Goal: Navigation & Orientation: Find specific page/section

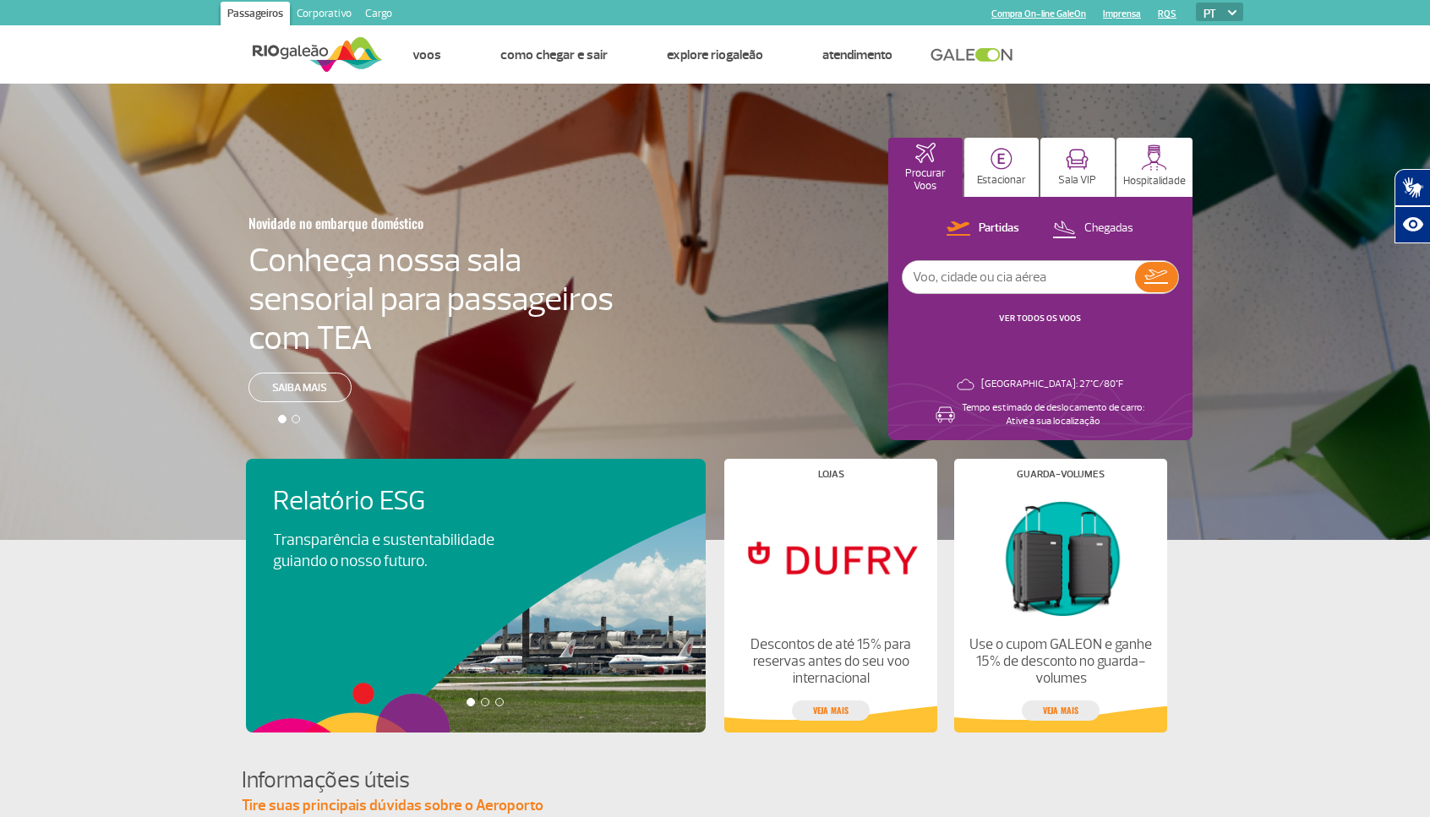
click at [326, 9] on link "Corporativo" at bounding box center [324, 15] width 68 height 27
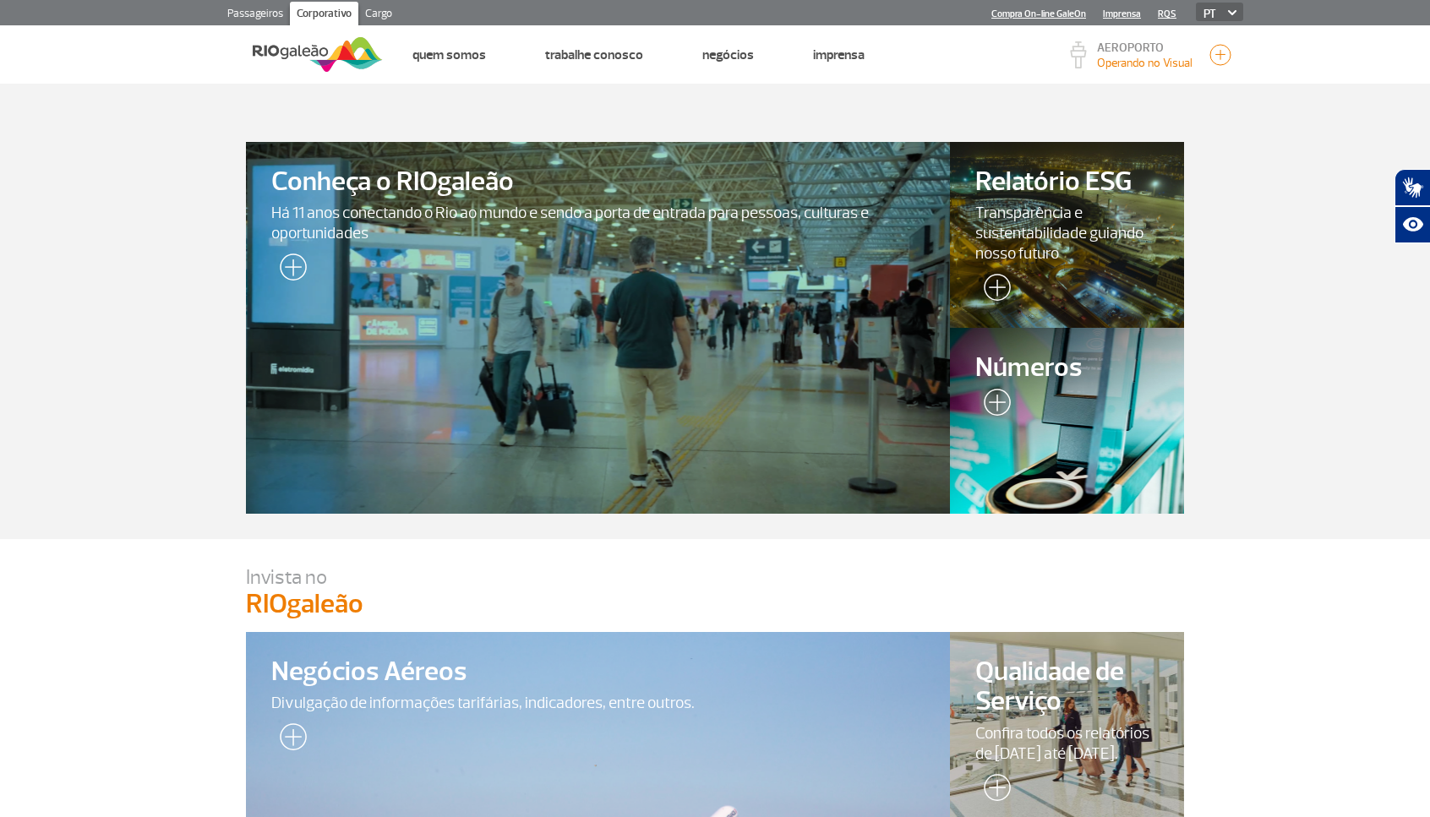
click at [379, 10] on link "Cargo" at bounding box center [378, 15] width 41 height 27
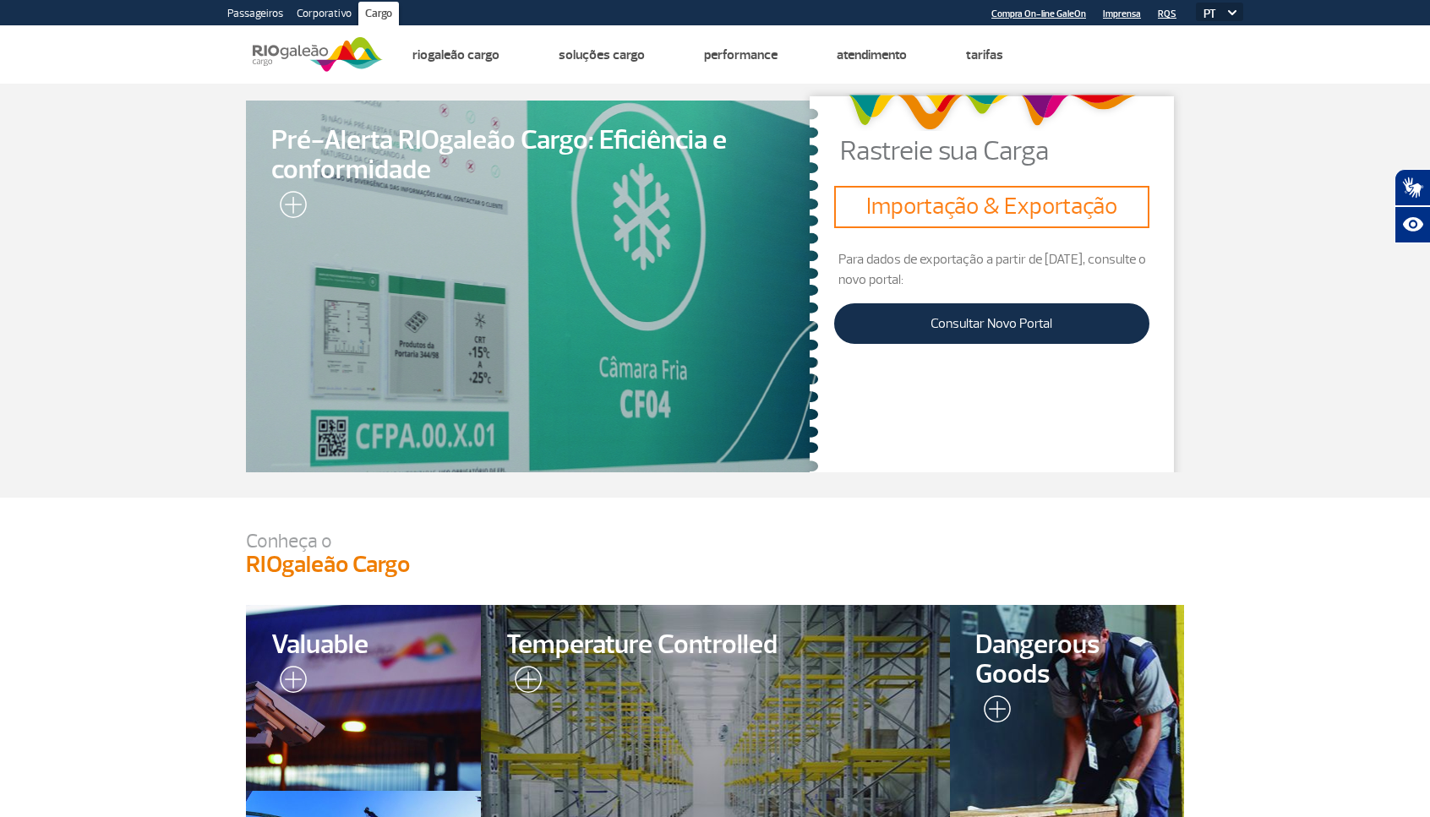
click at [319, 11] on link "Corporativo" at bounding box center [324, 15] width 68 height 27
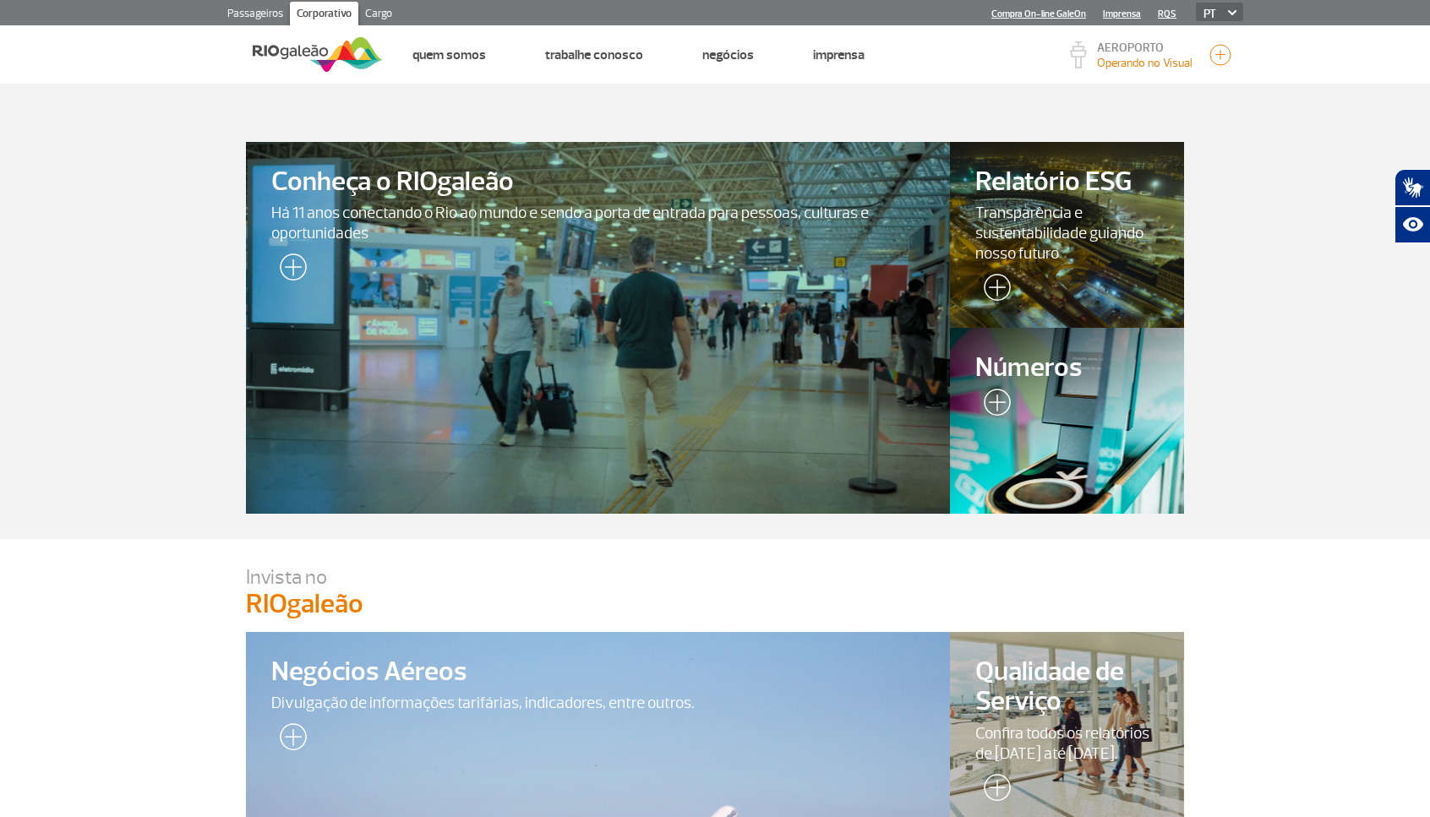
click at [266, 10] on link "Passageiros" at bounding box center [255, 15] width 69 height 27
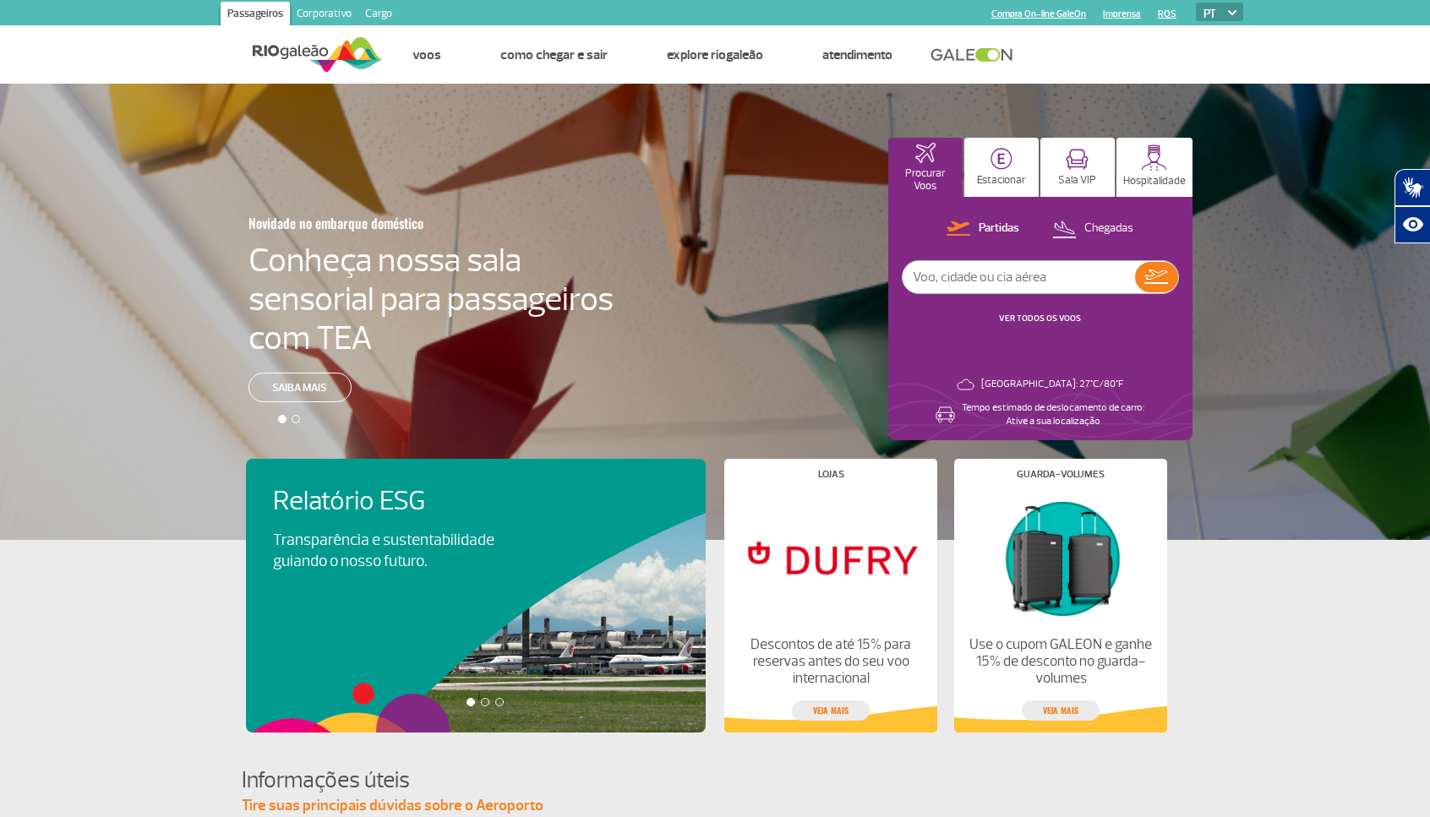
click at [295, 421] on div at bounding box center [296, 419] width 8 height 8
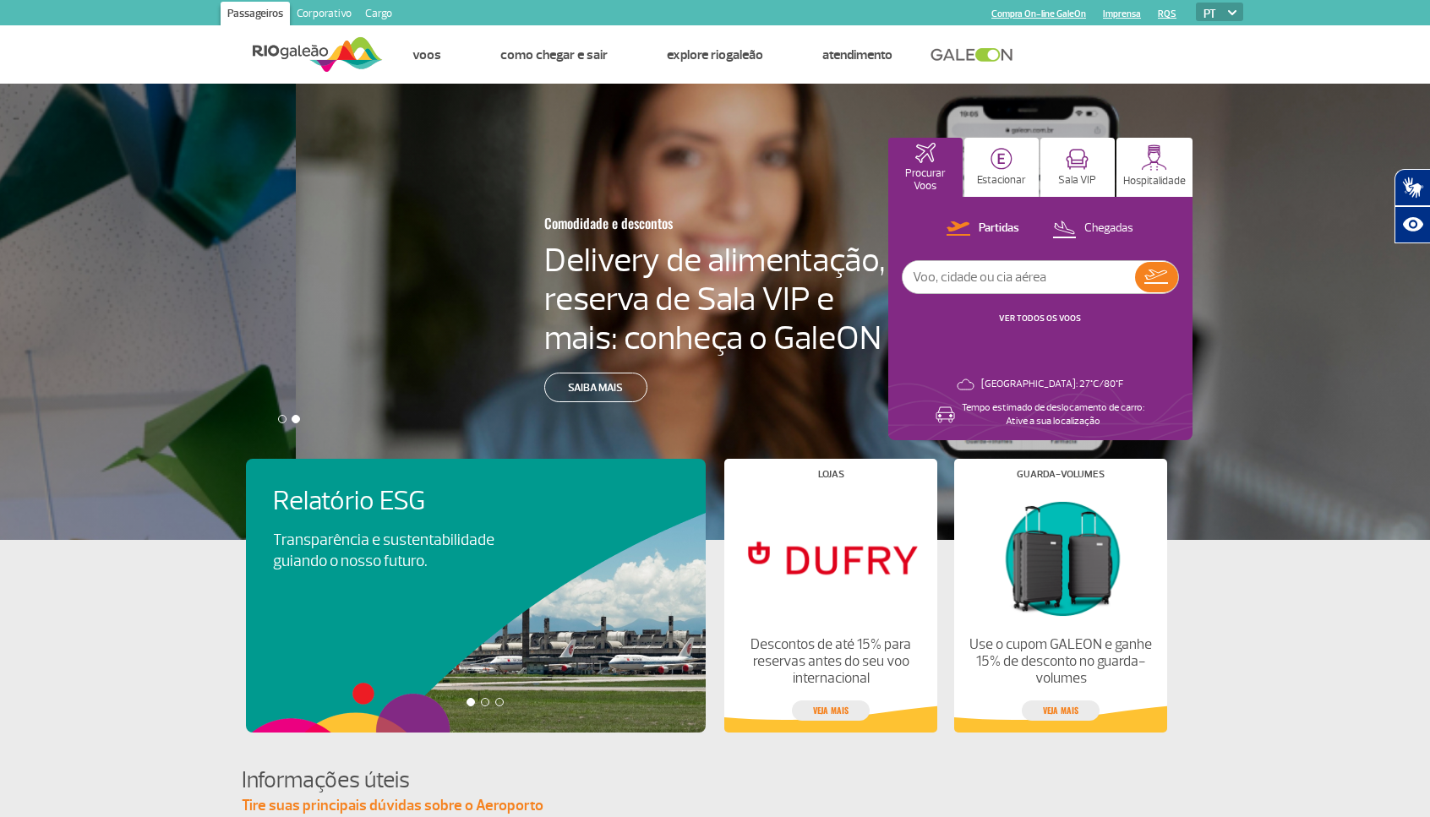
scroll to position [0, 1443]
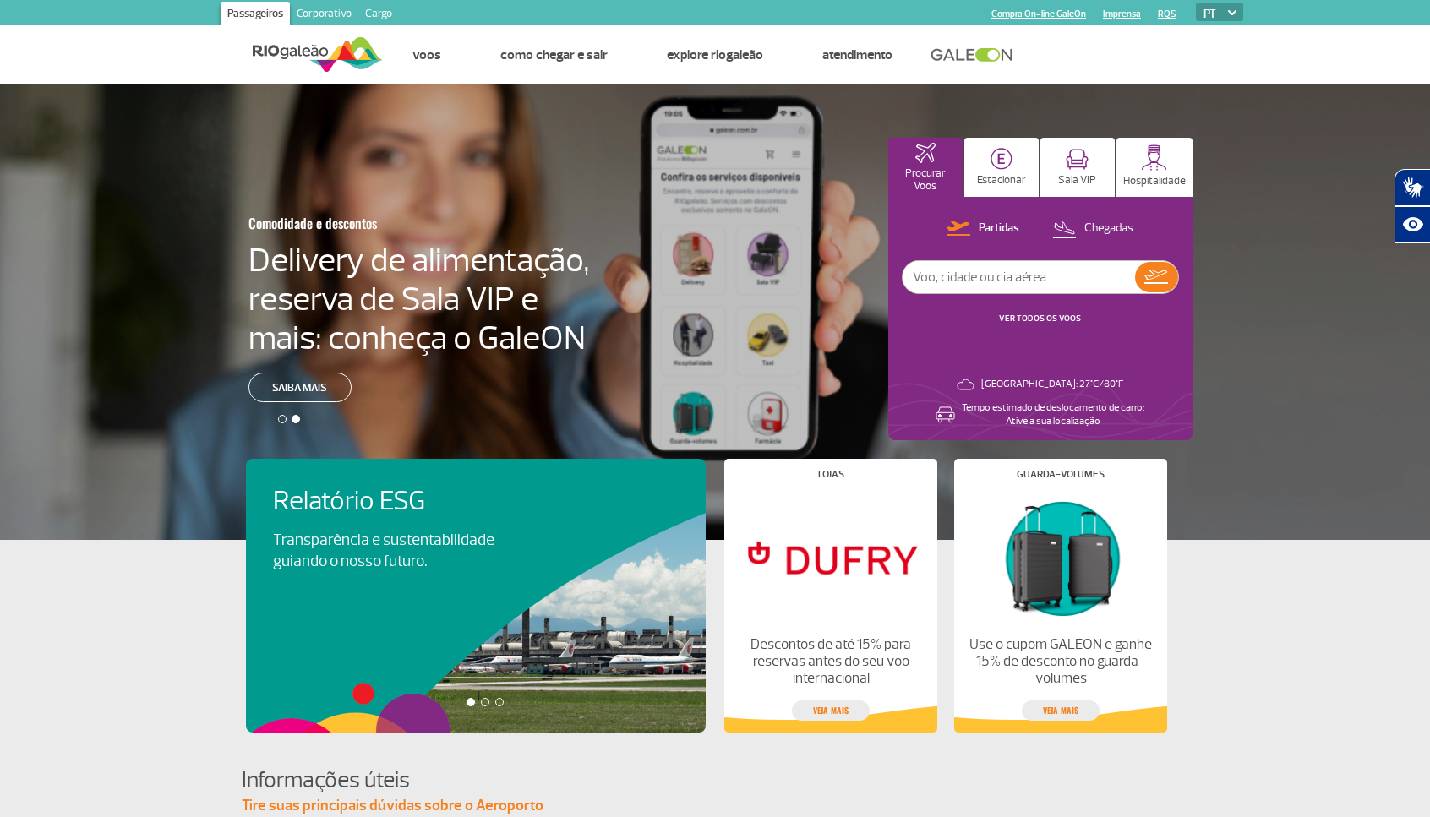
click at [285, 420] on div at bounding box center [282, 419] width 8 height 8
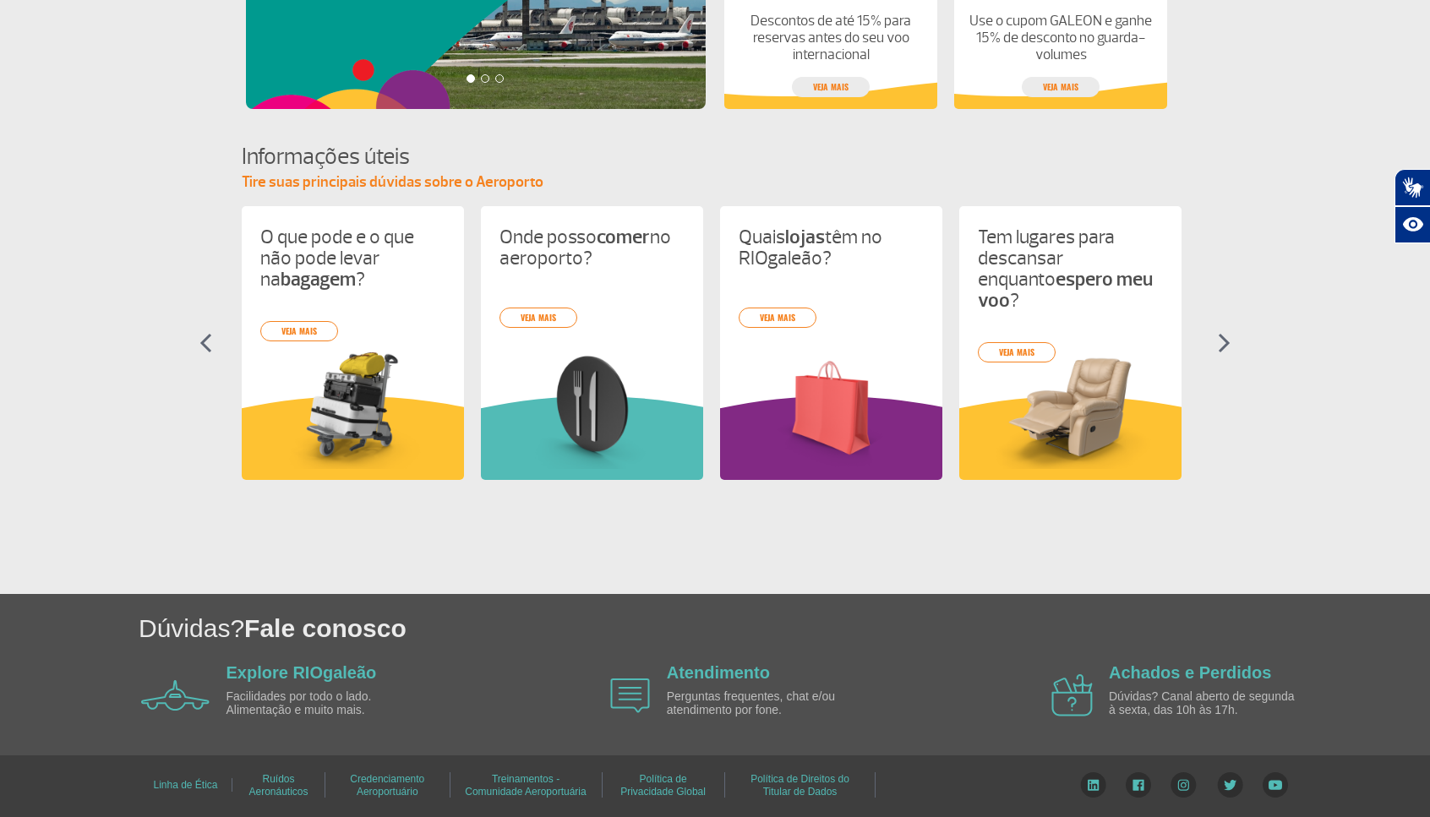
scroll to position [0, 0]
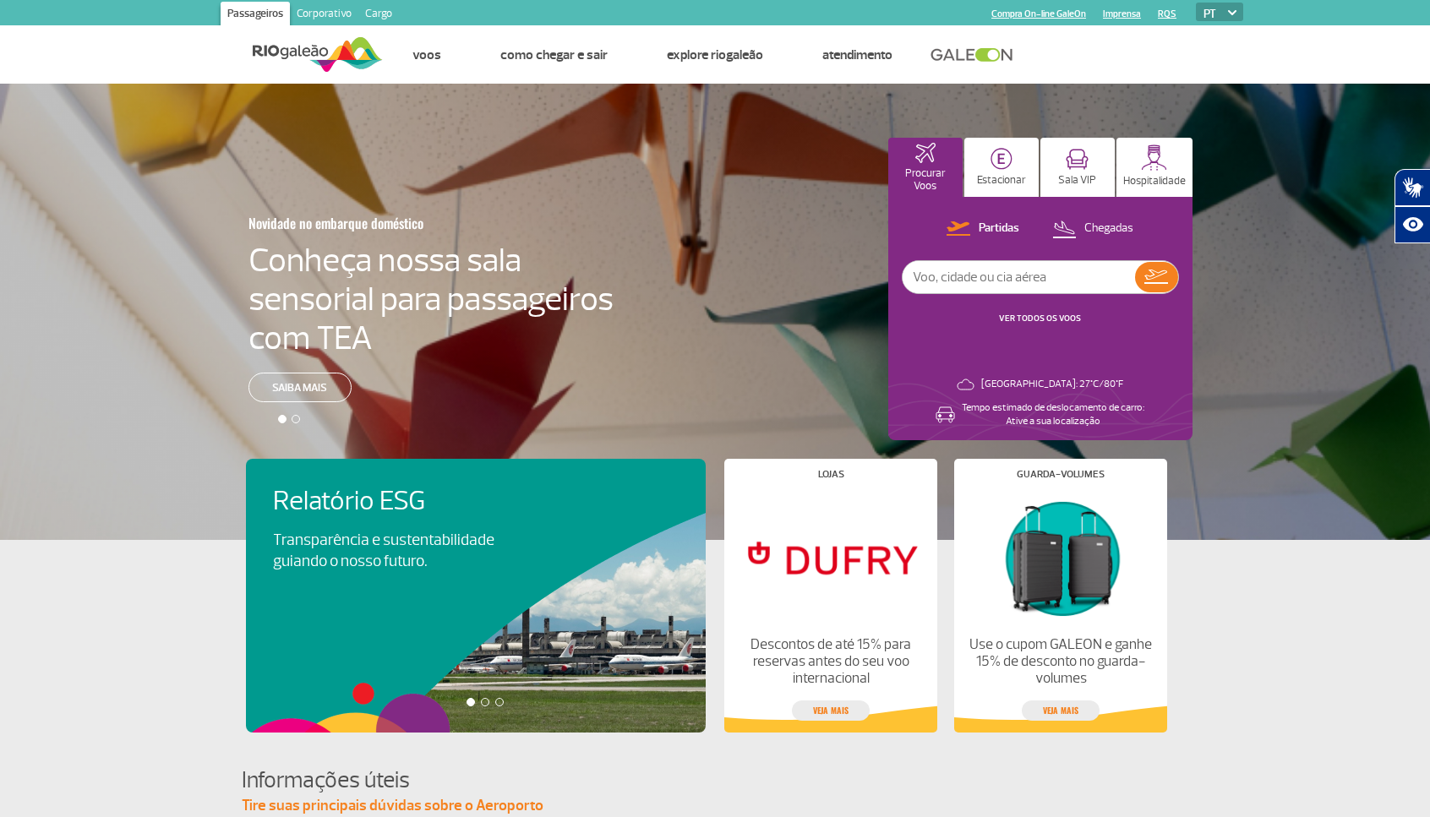
click at [983, 57] on link at bounding box center [976, 54] width 91 height 15
click at [165, 643] on app-card-alimentacao "Relatório ESG Transparência e sustentabilidade guiando o nosso futuro. Visa Inf…" at bounding box center [715, 636] width 1430 height 193
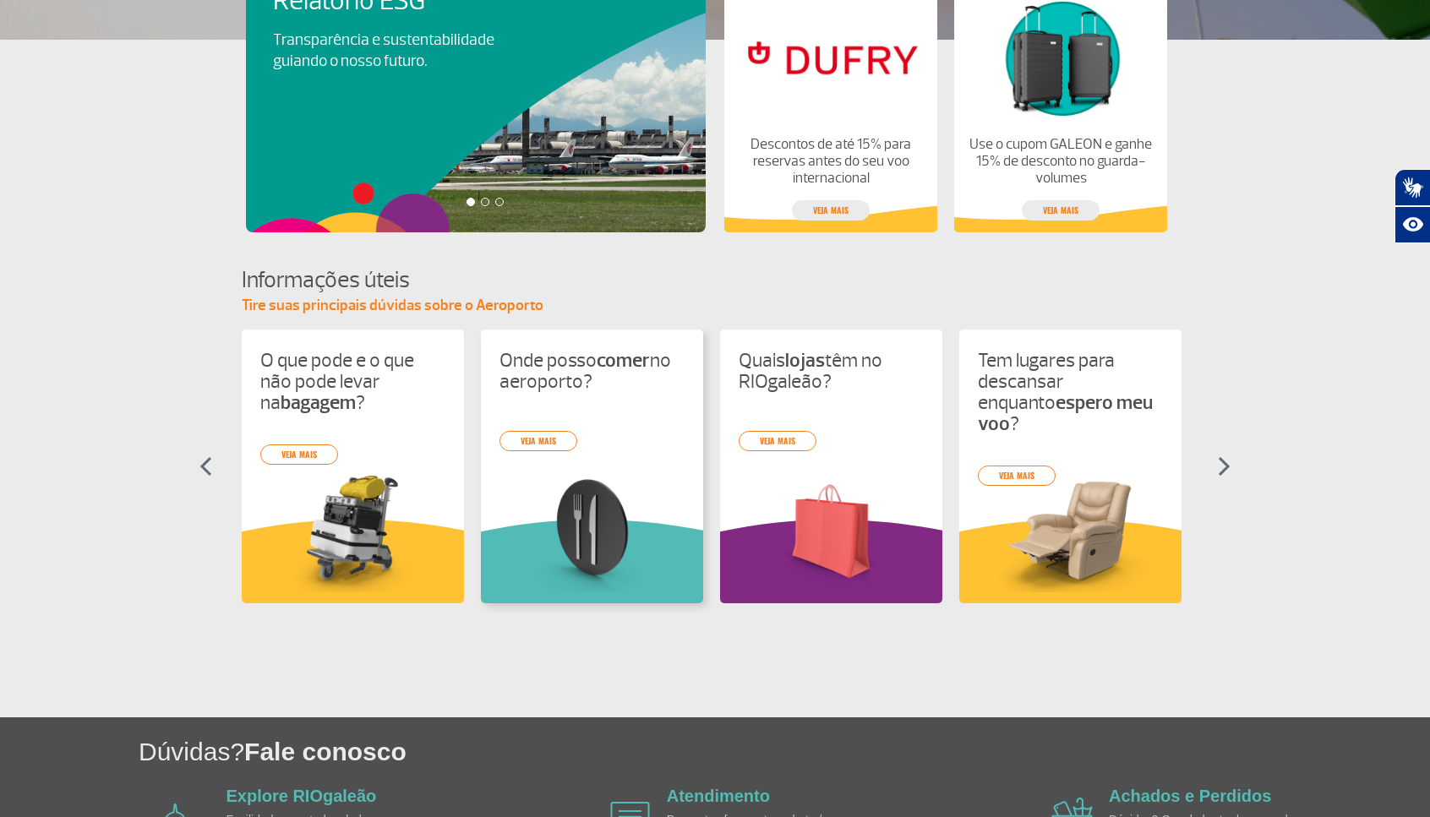
scroll to position [624, 0]
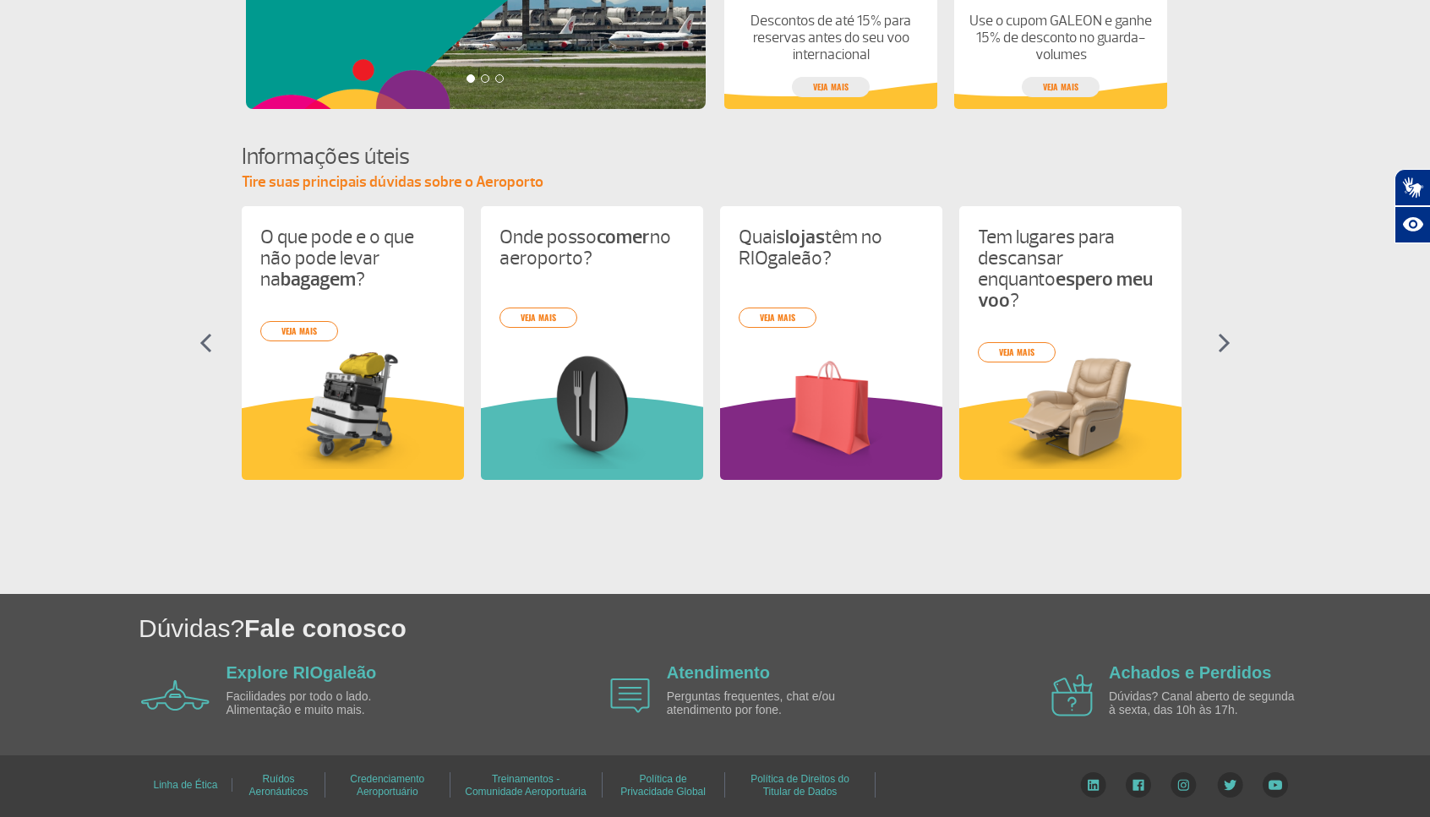
click at [1224, 350] on img at bounding box center [1224, 343] width 13 height 20
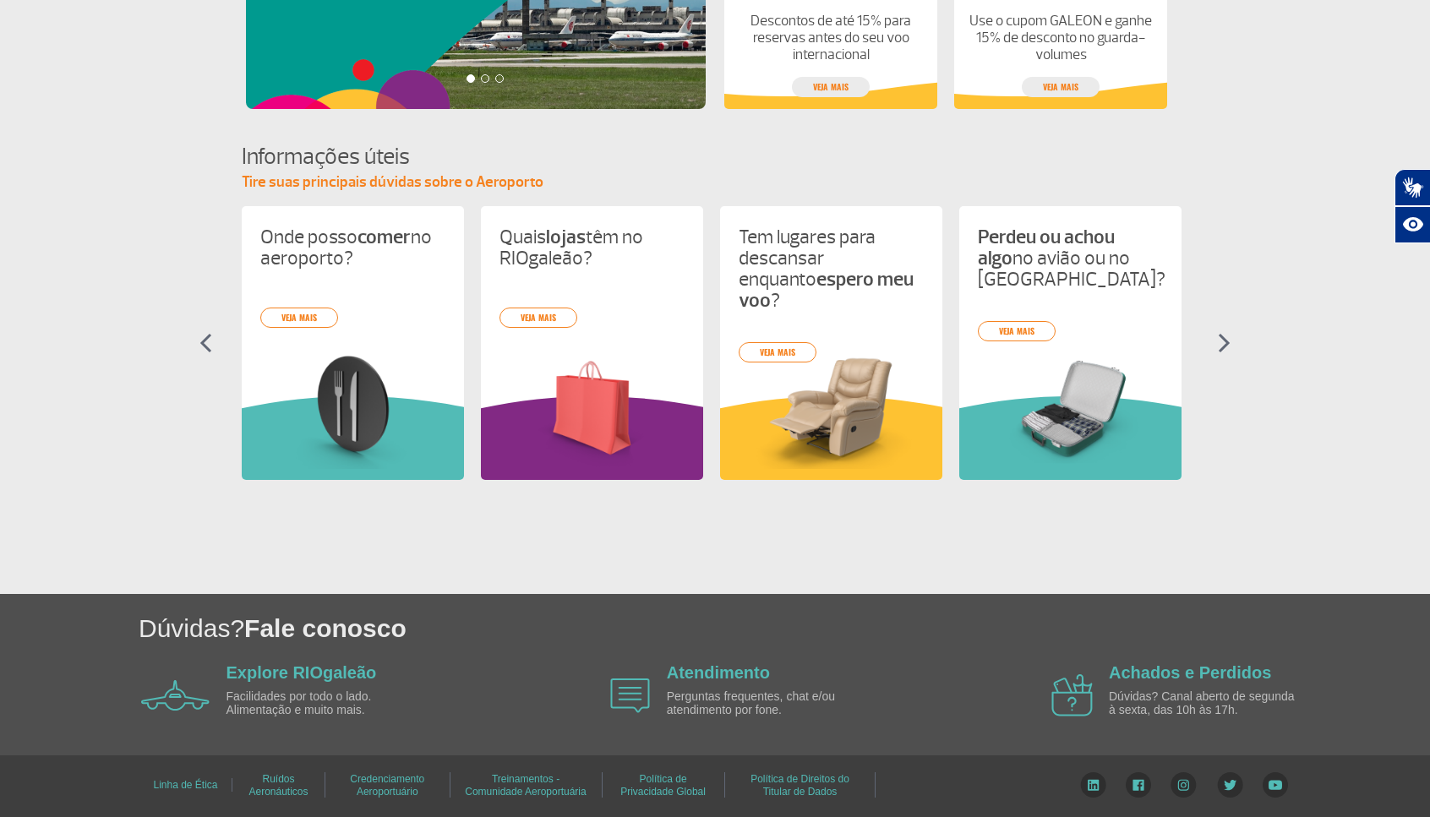
click at [1225, 346] on img at bounding box center [1224, 343] width 13 height 20
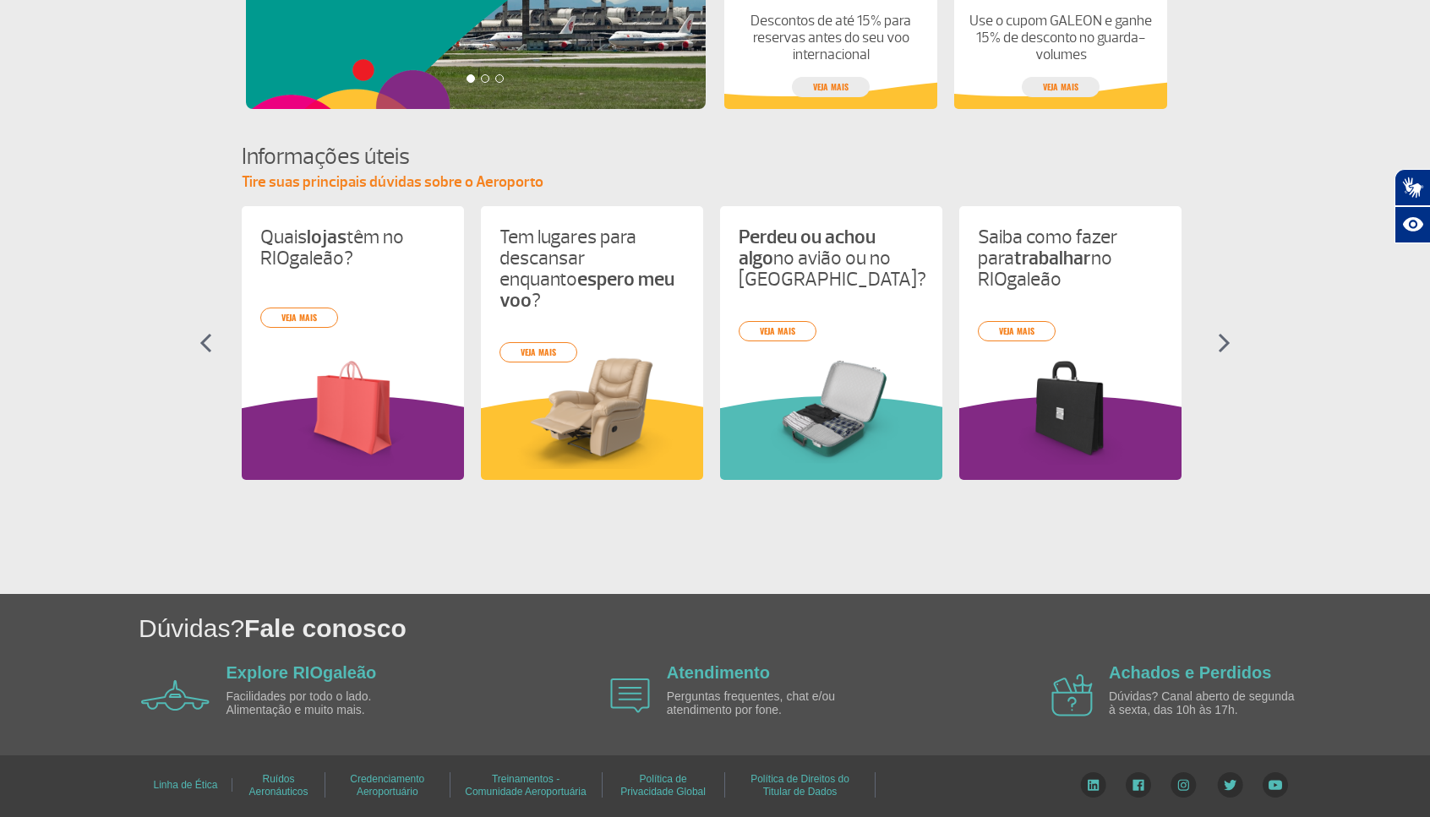
click at [1225, 346] on img at bounding box center [1224, 343] width 13 height 20
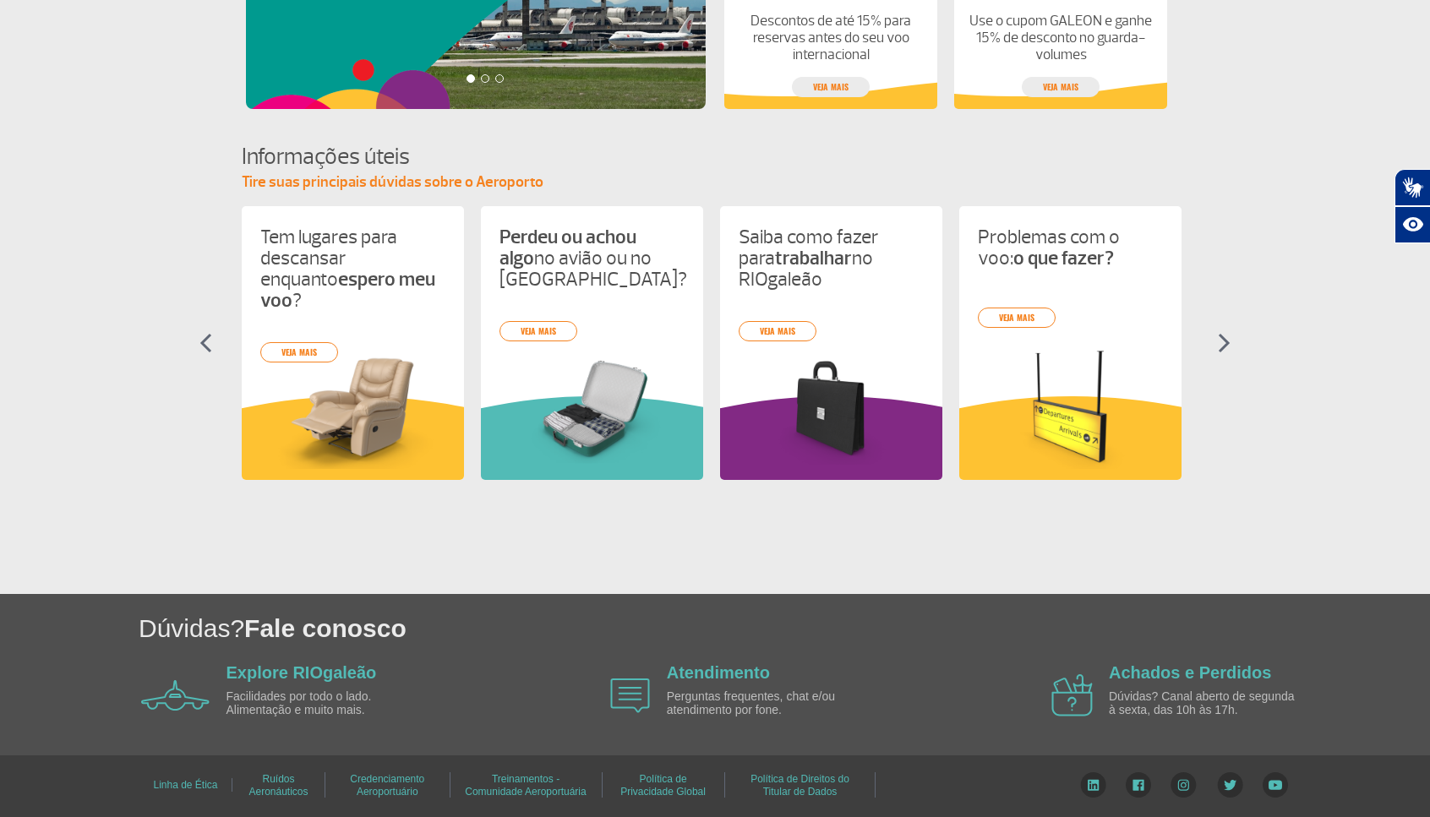
click at [1225, 346] on img at bounding box center [1224, 343] width 13 height 20
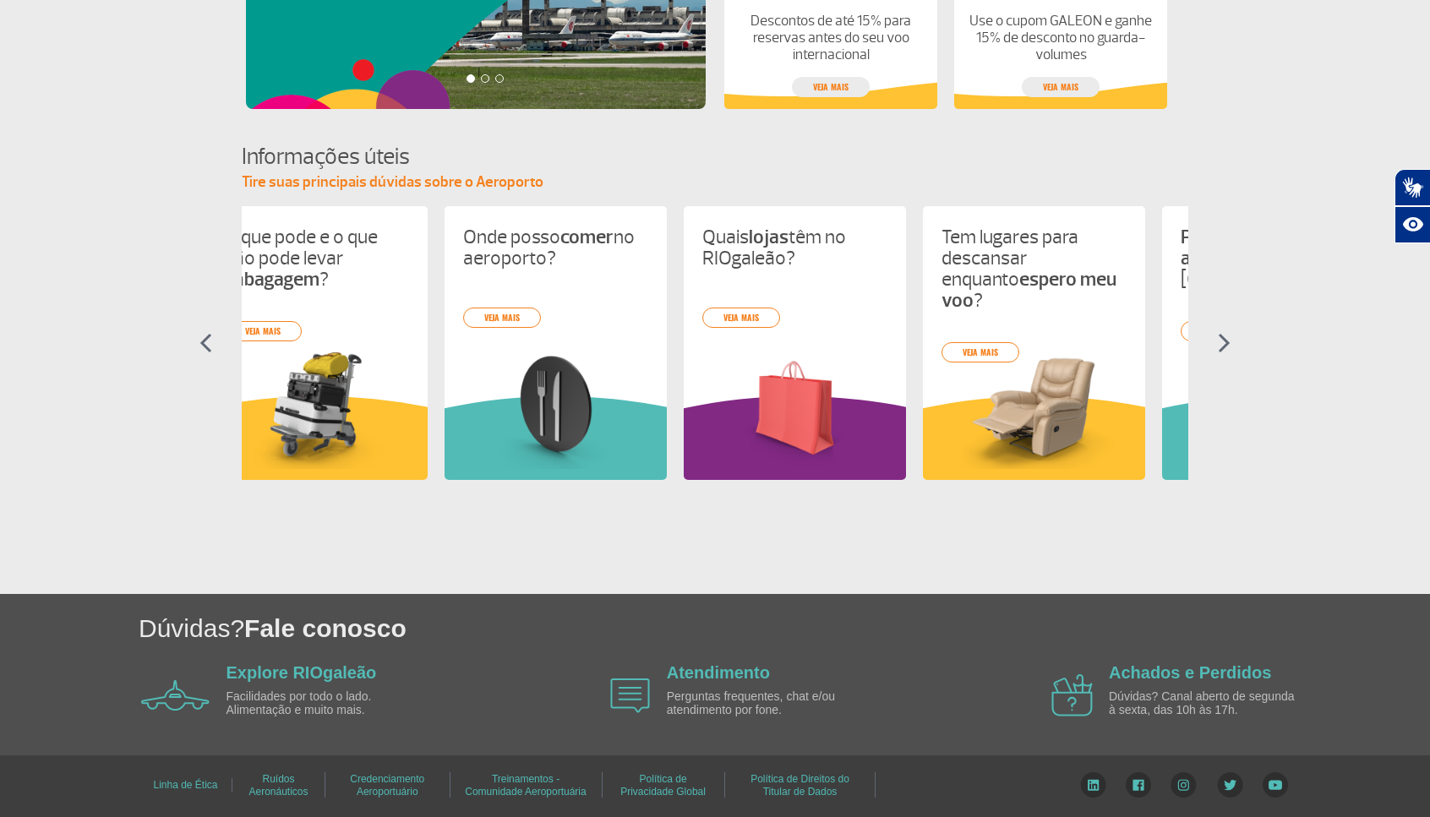
scroll to position [0, 0]
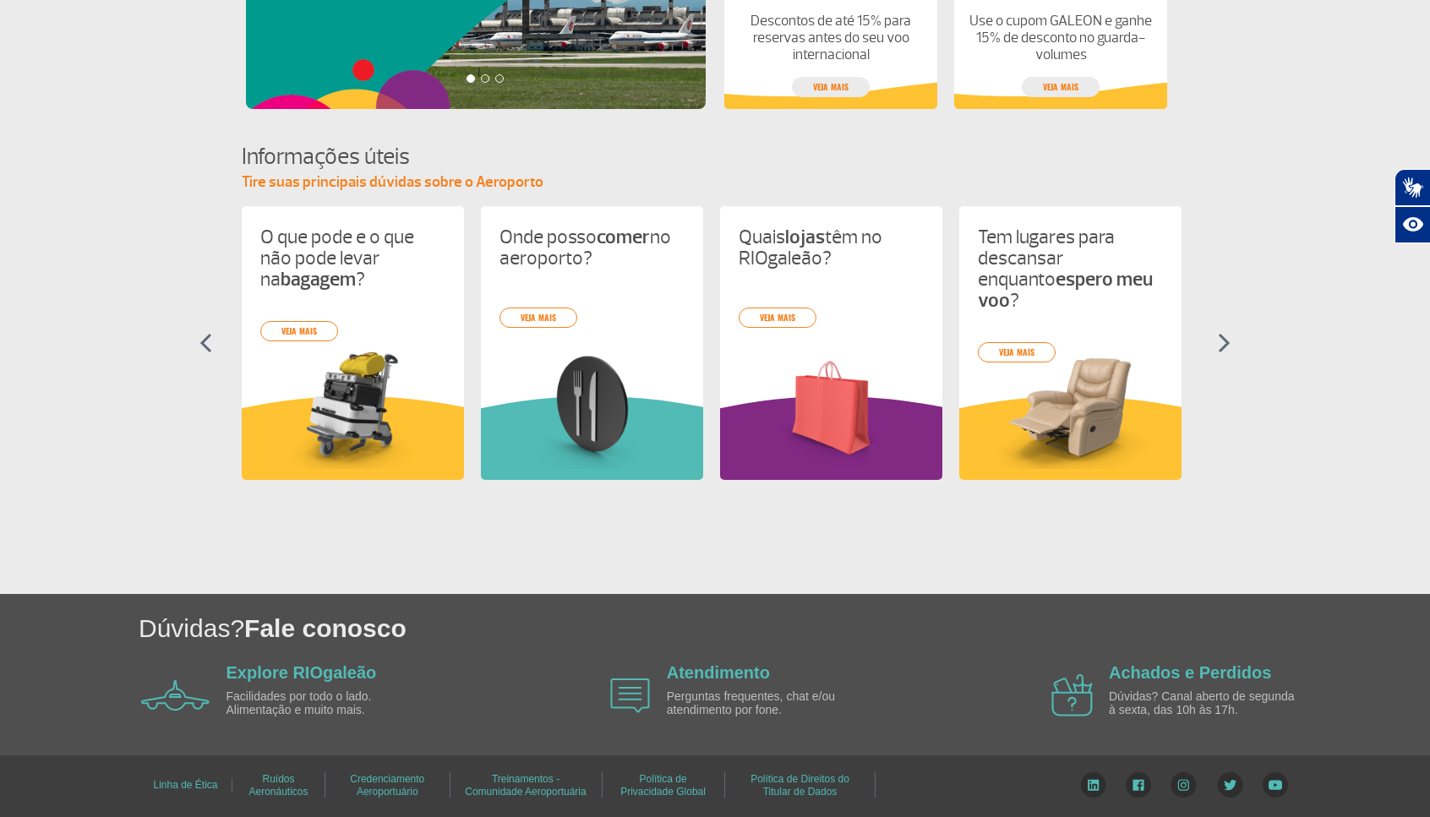
click at [1225, 346] on img at bounding box center [1224, 343] width 13 height 20
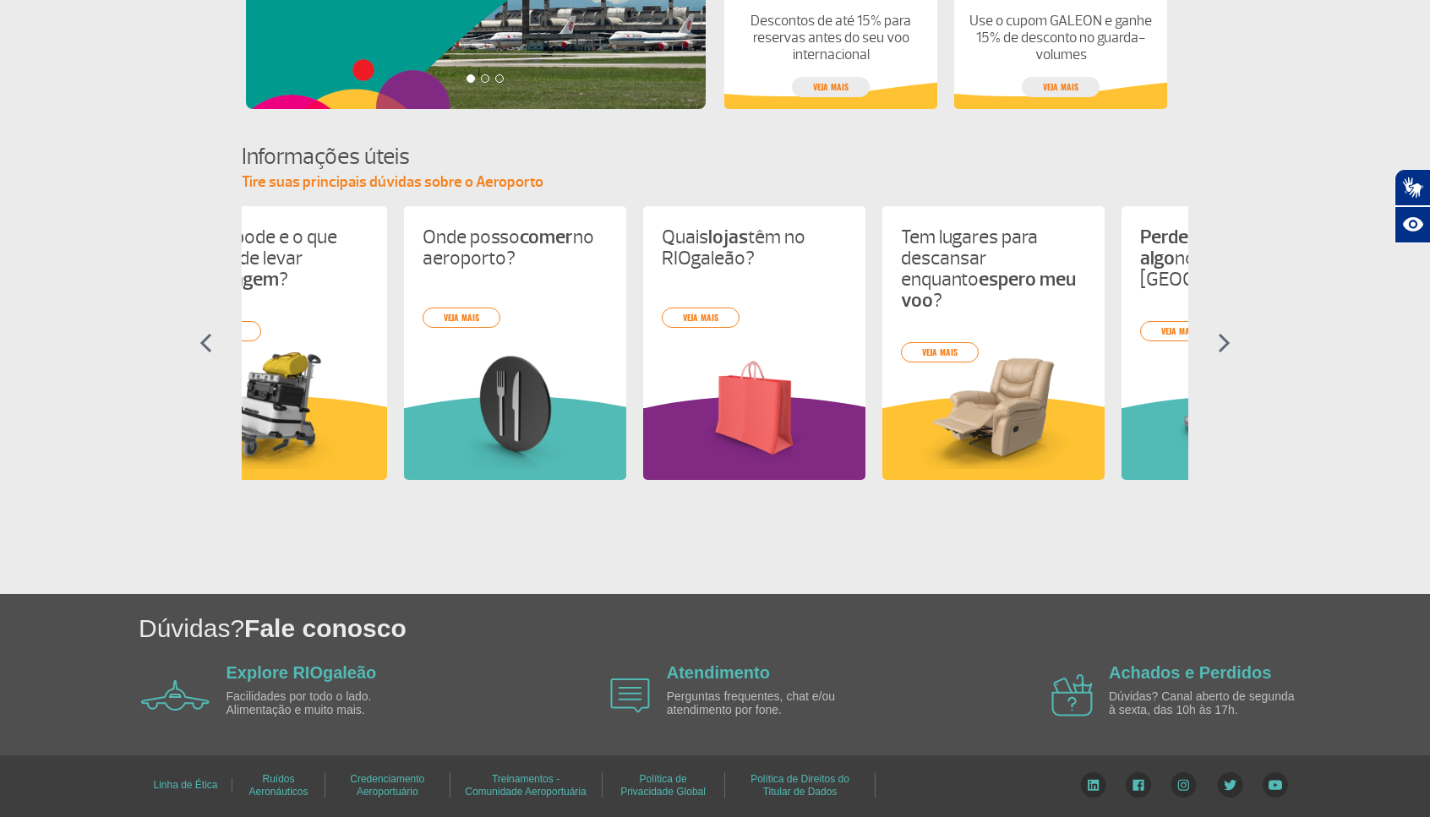
click at [1225, 346] on img at bounding box center [1224, 343] width 13 height 20
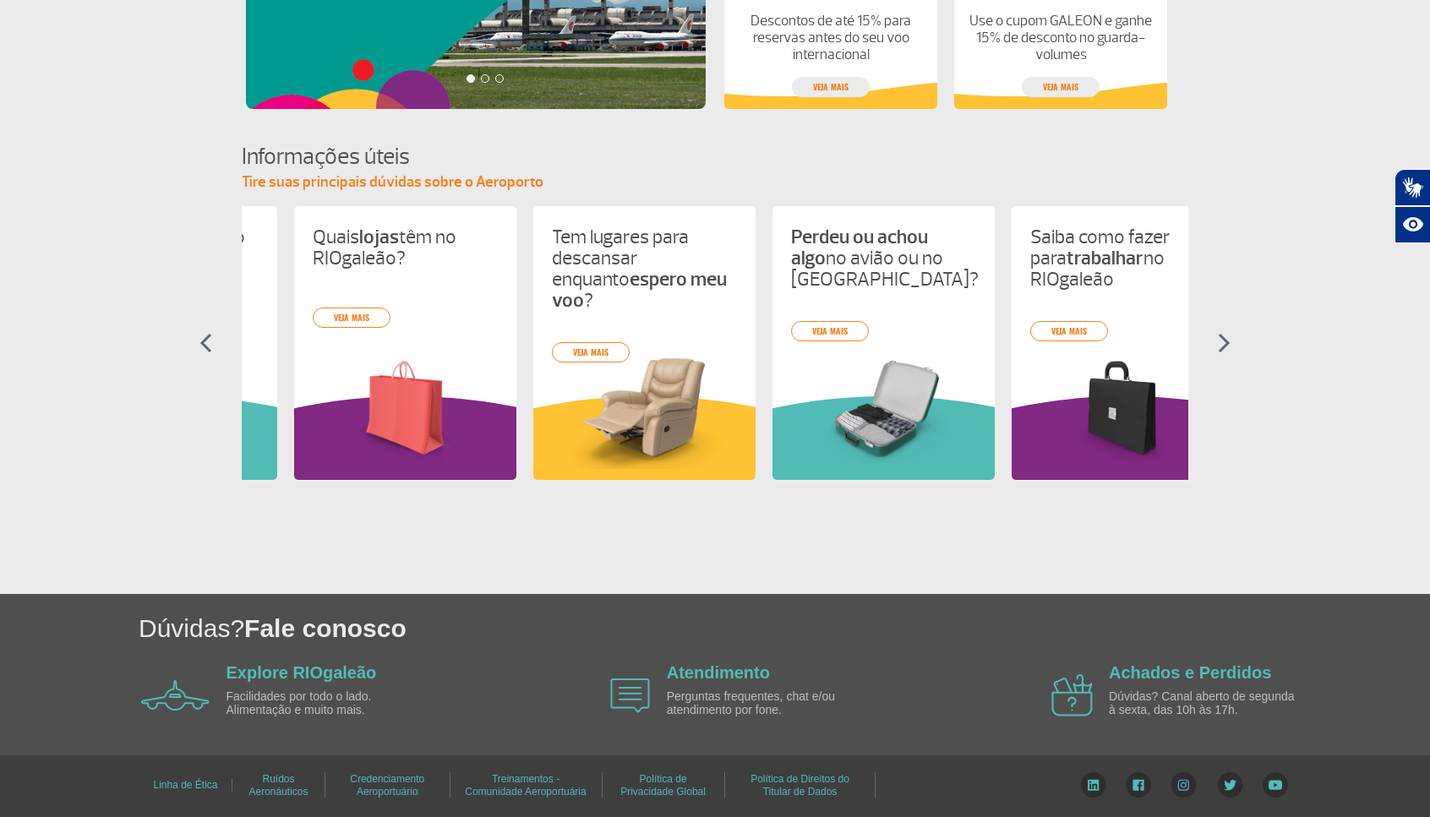
click at [1225, 346] on img at bounding box center [1224, 343] width 13 height 20
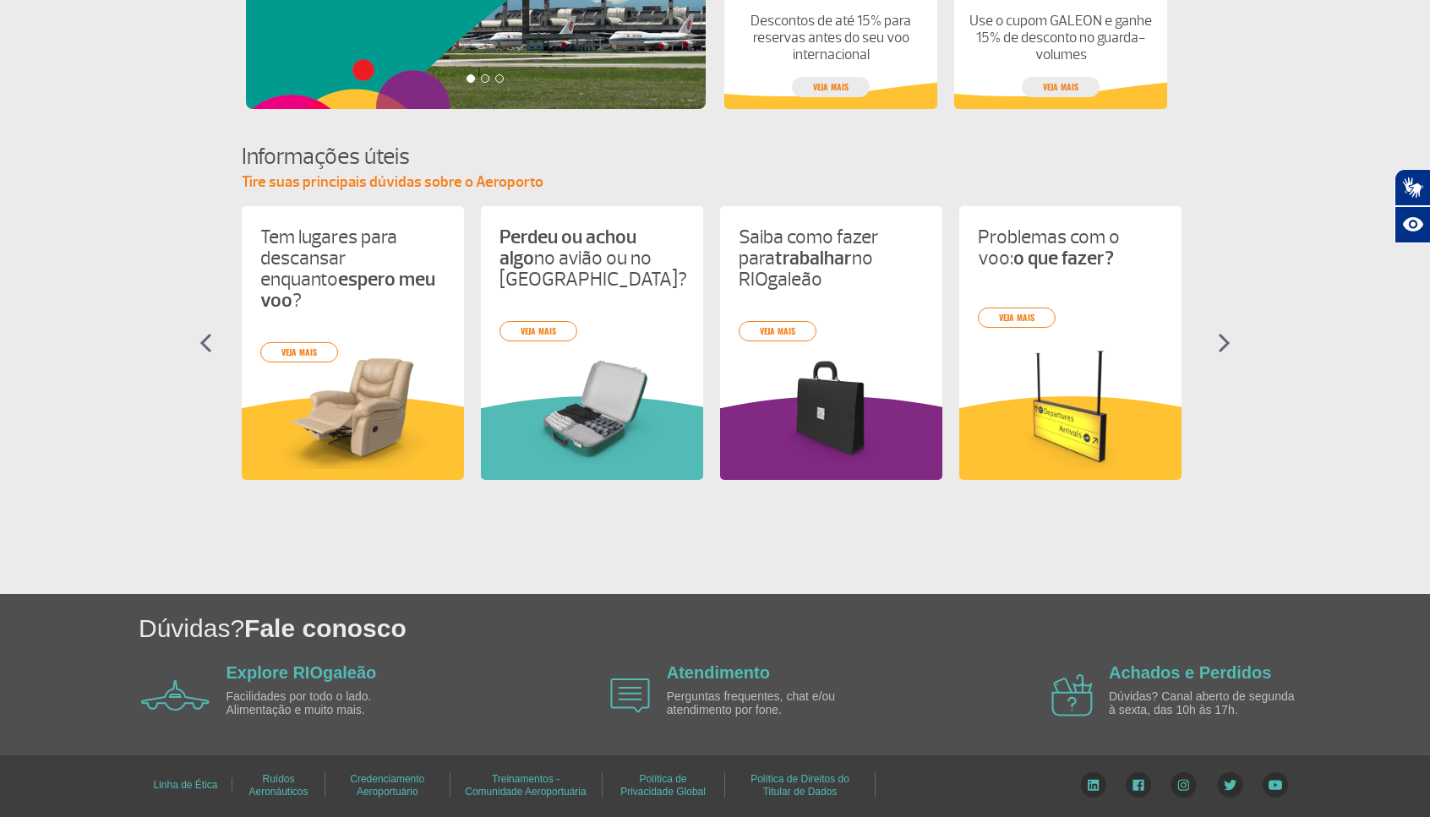
click at [1225, 346] on img at bounding box center [1224, 343] width 13 height 20
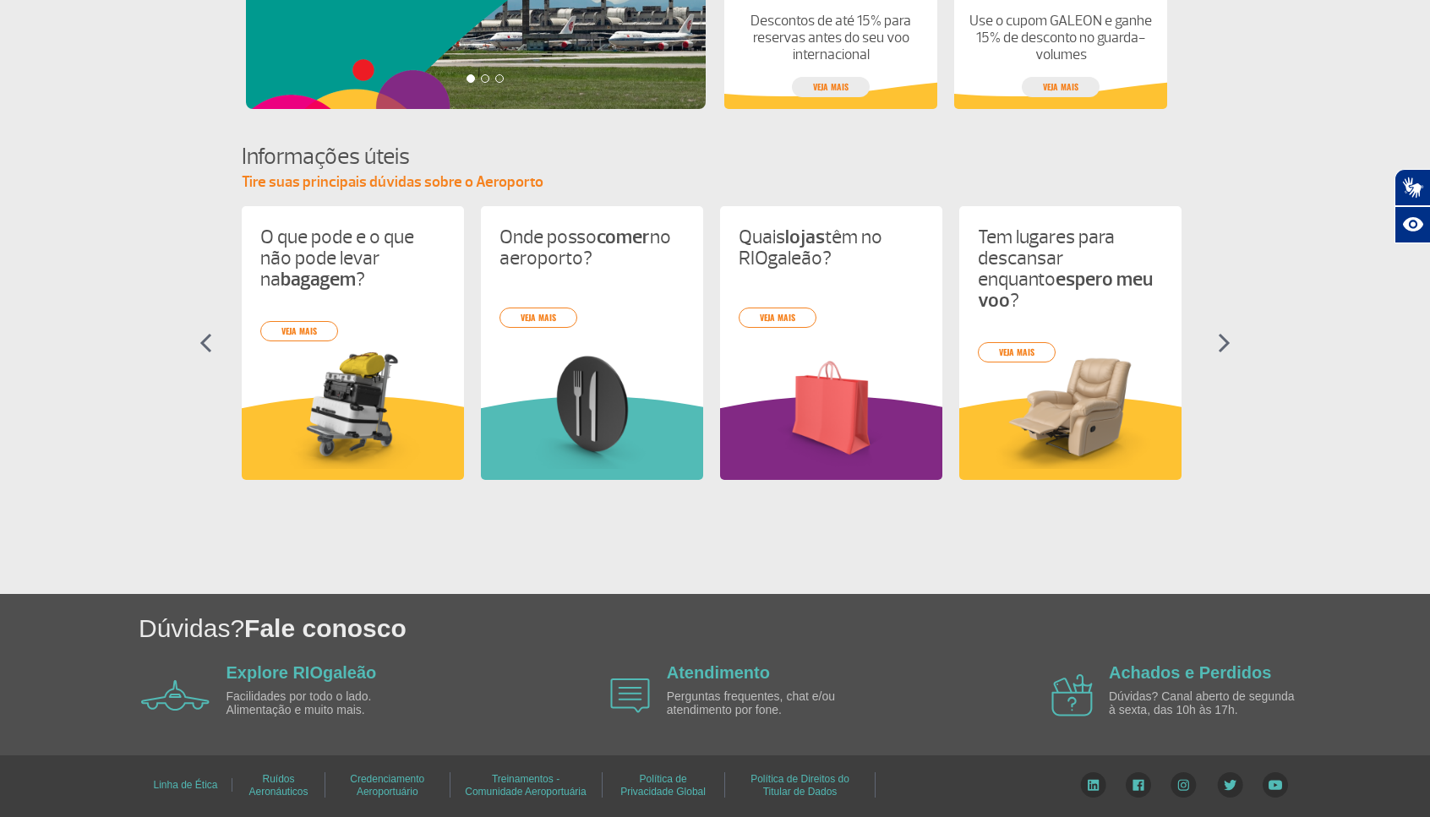
click at [1225, 346] on img at bounding box center [1224, 343] width 13 height 20
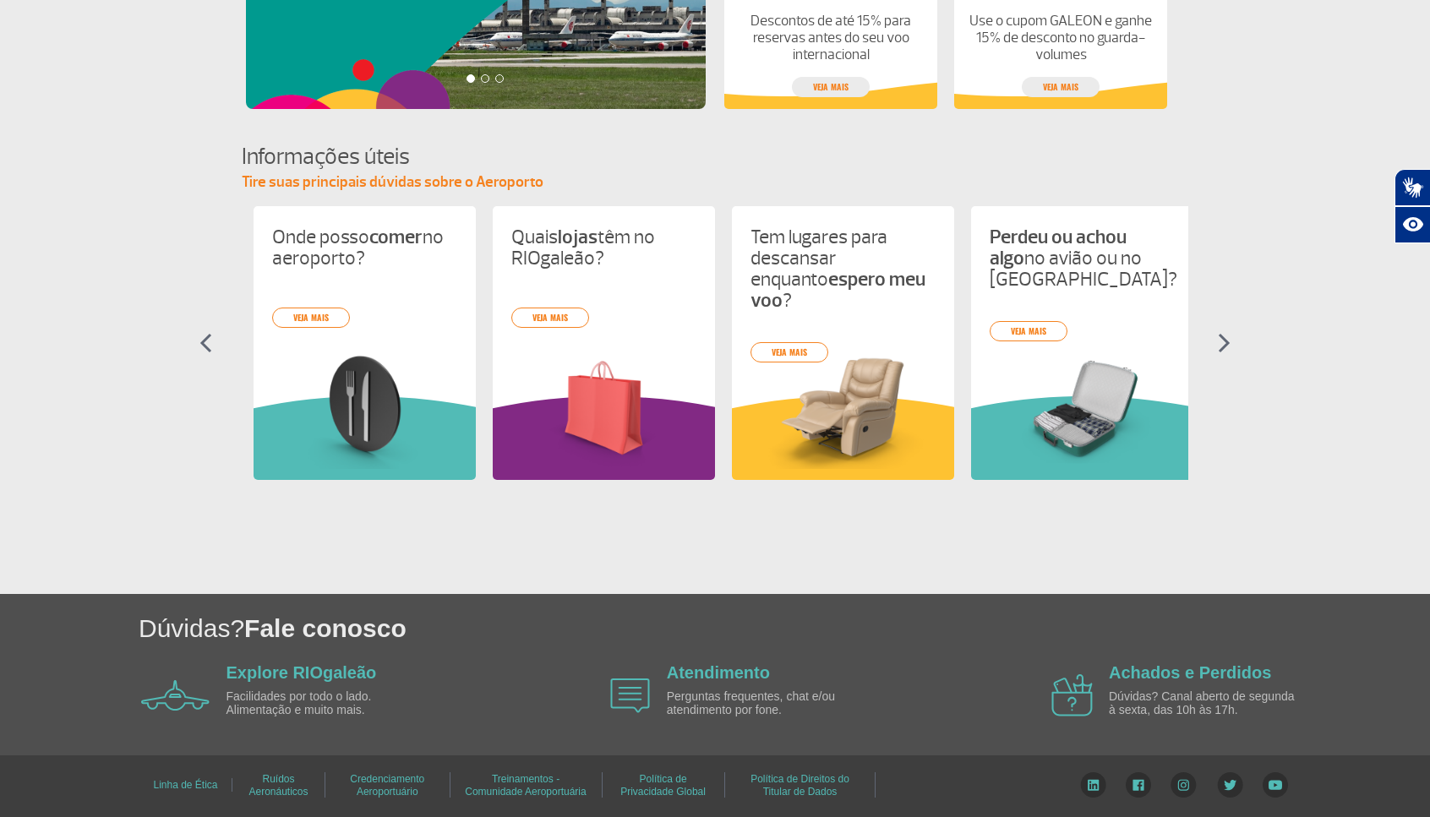
click at [1225, 346] on img at bounding box center [1224, 343] width 13 height 20
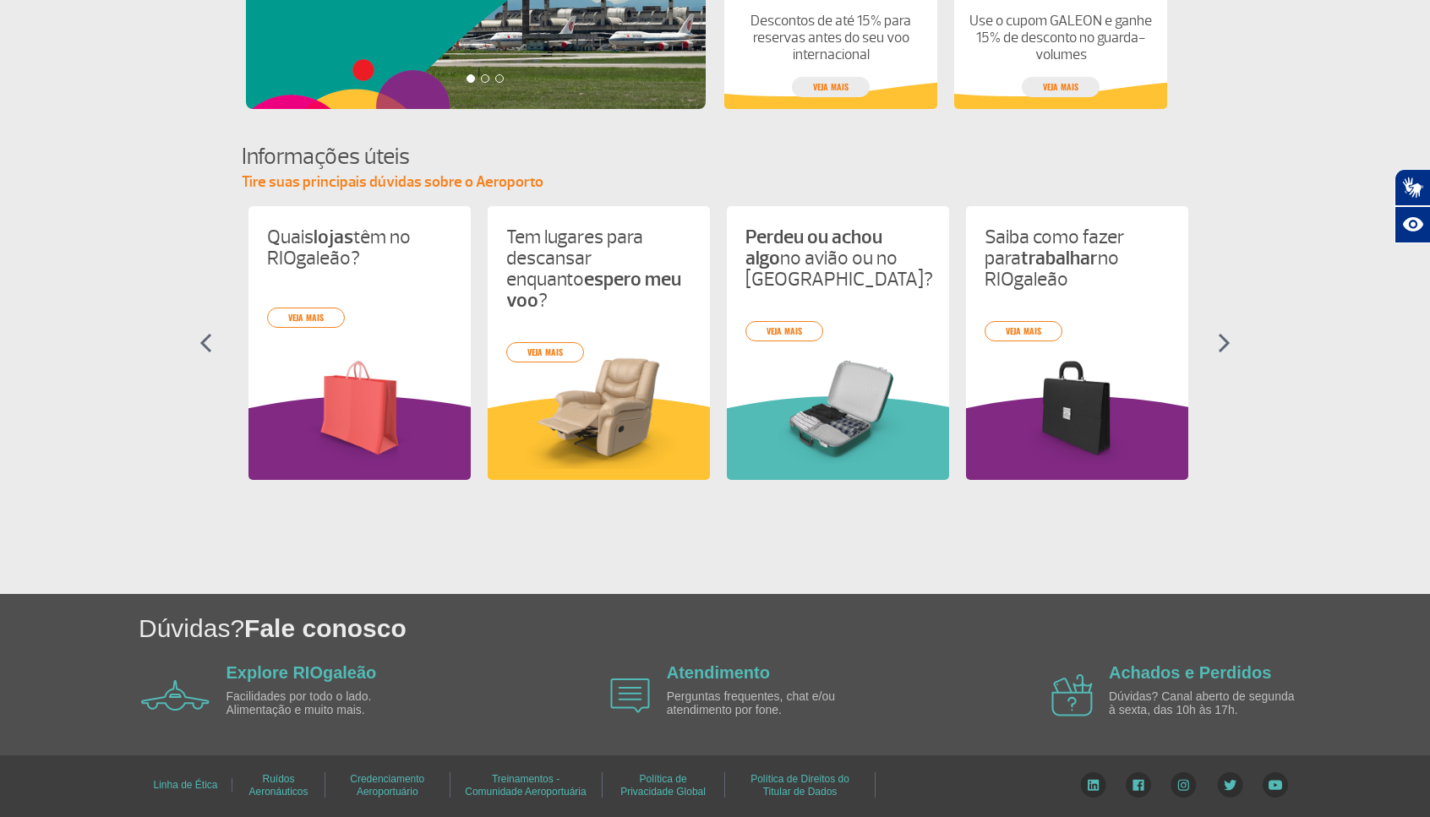
click at [1225, 346] on img at bounding box center [1224, 343] width 13 height 20
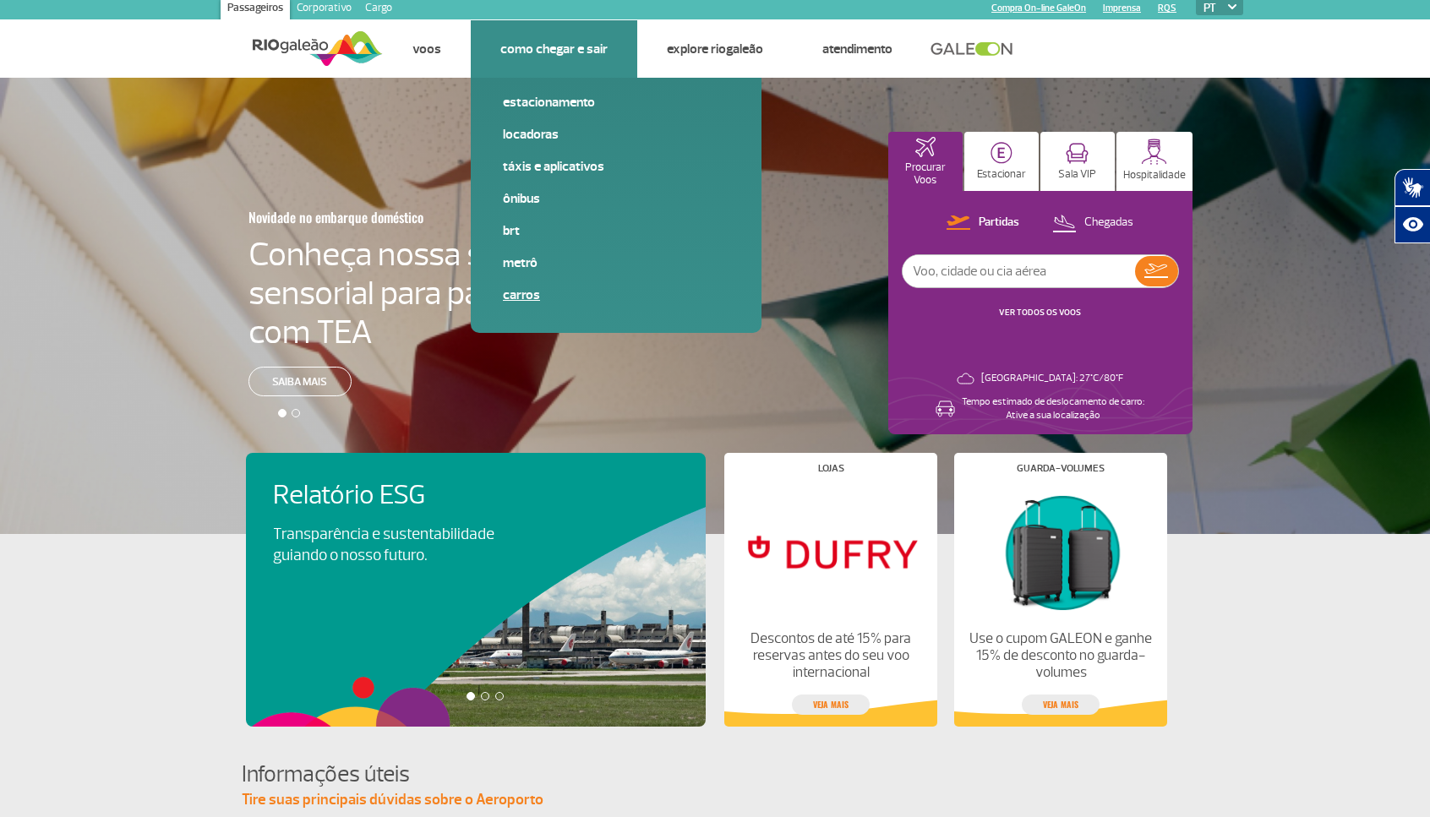
scroll to position [17, 0]
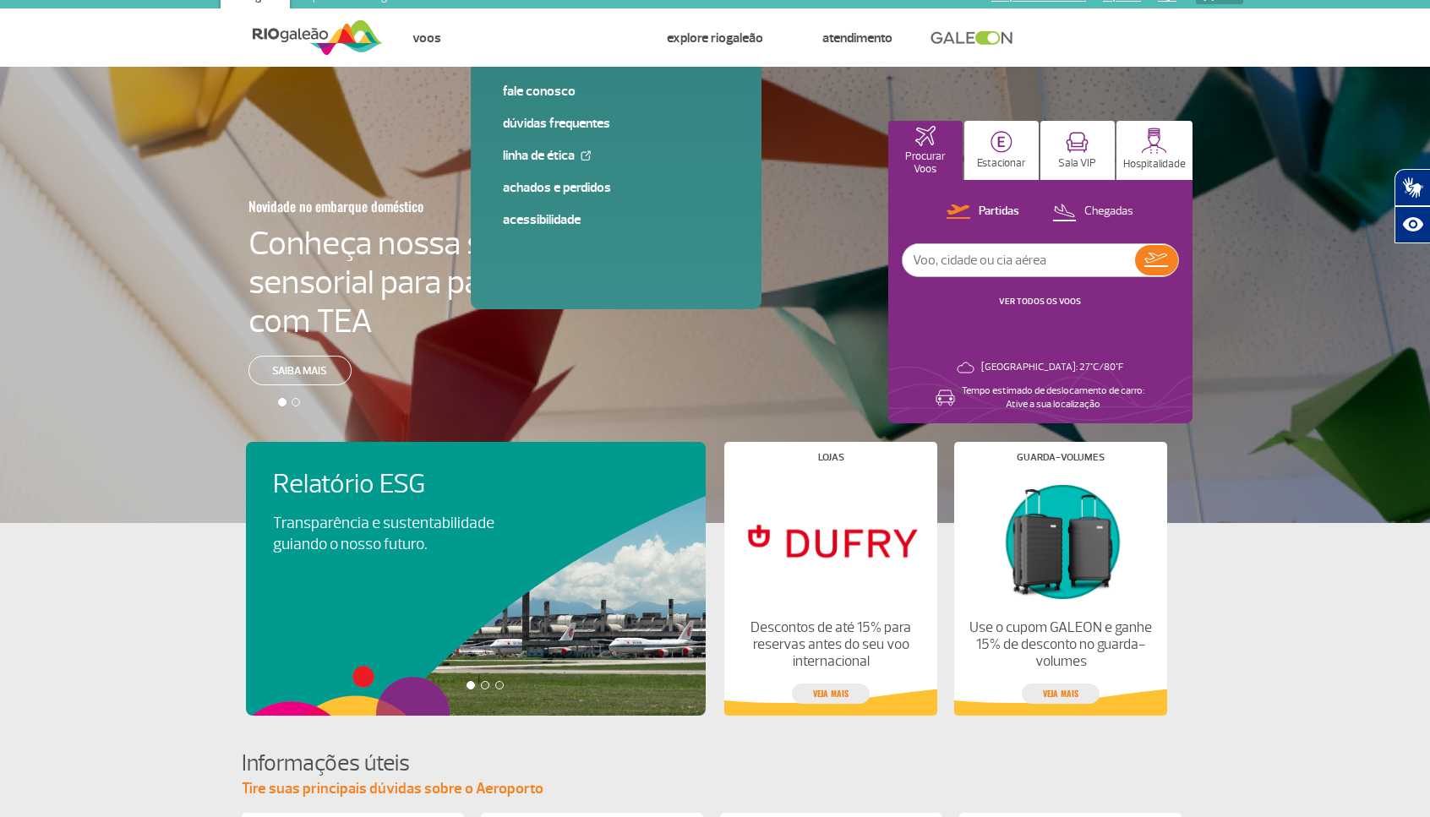
click at [296, 403] on div at bounding box center [296, 402] width 8 height 8
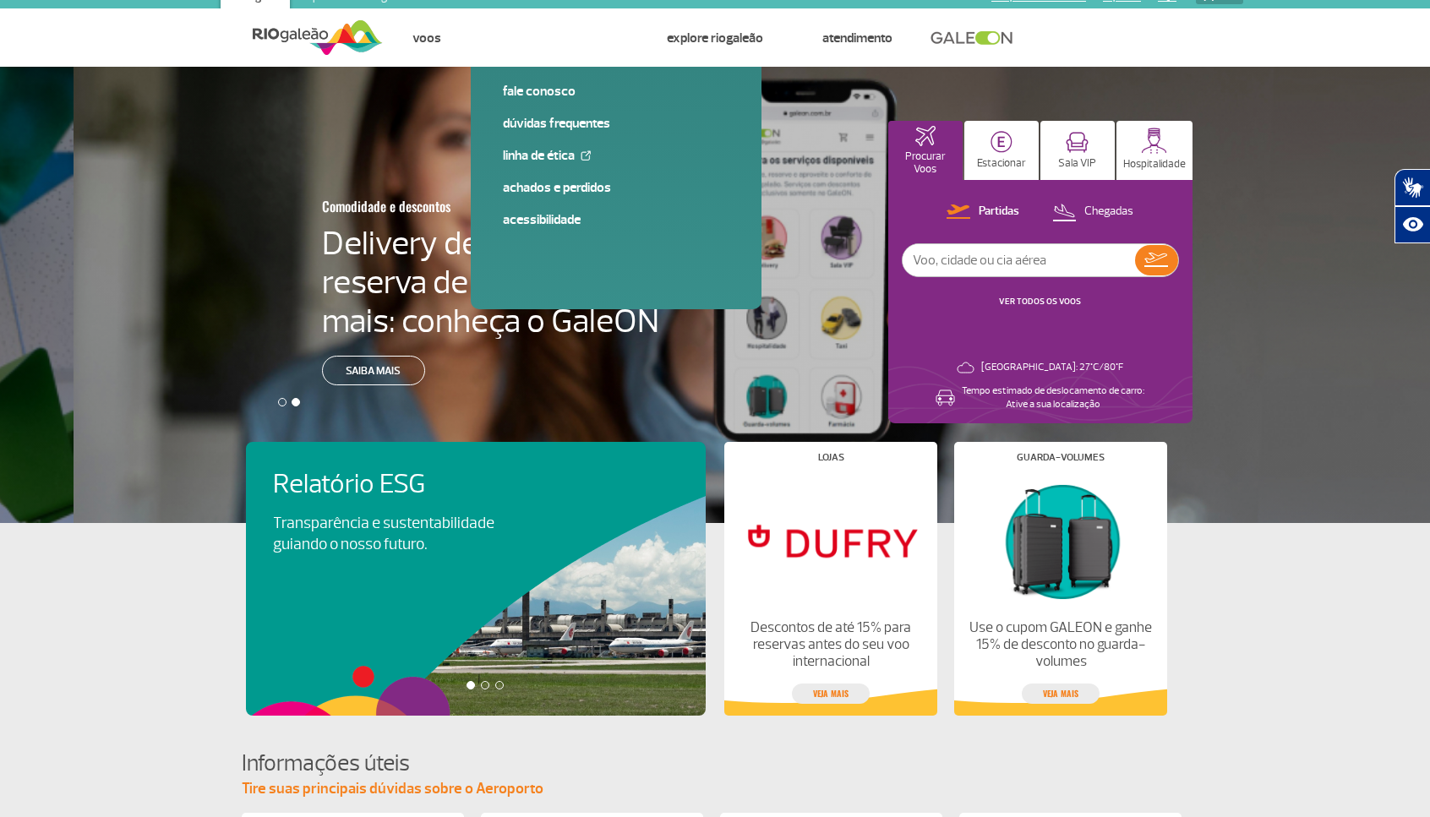
scroll to position [0, 1443]
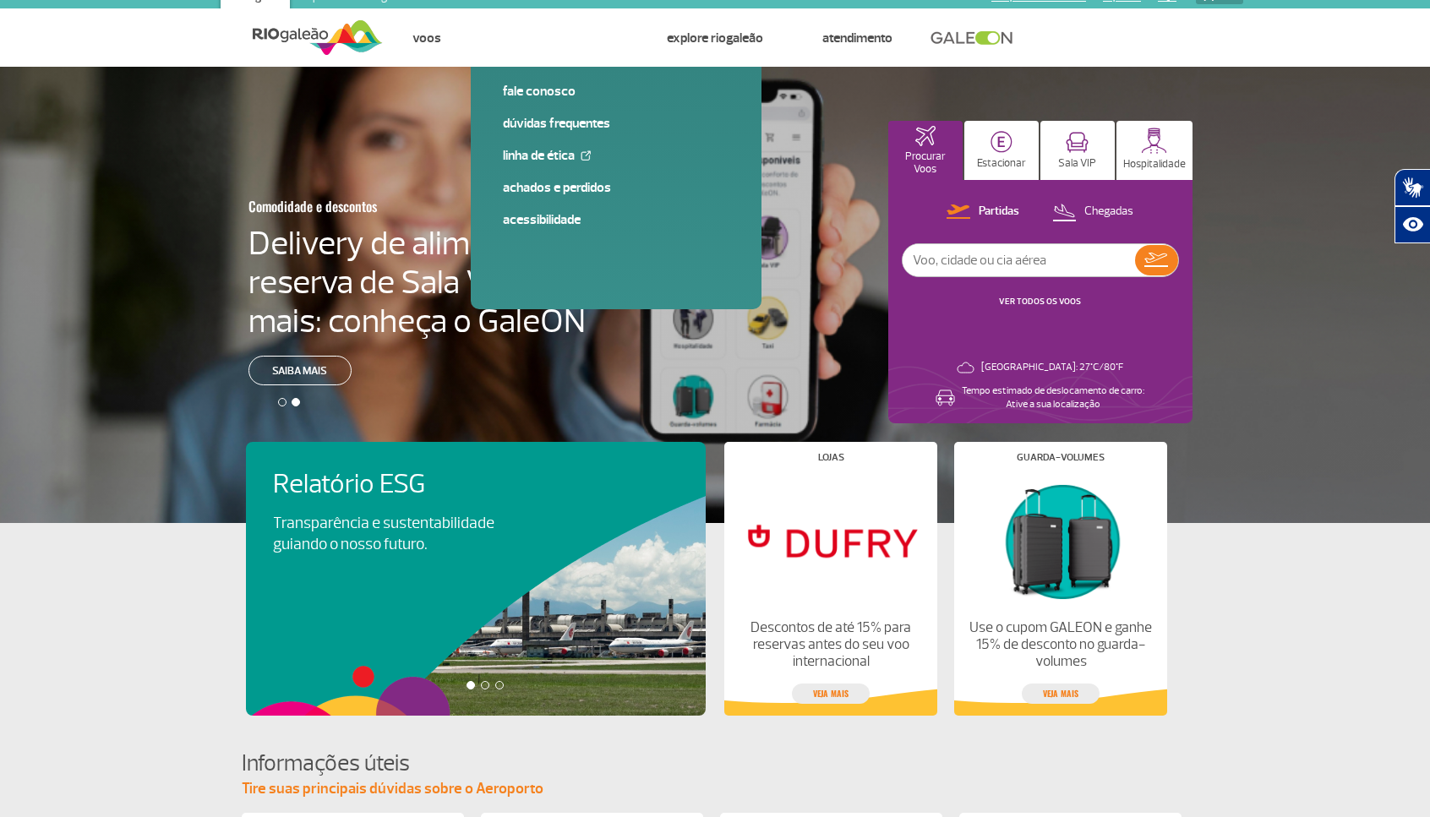
click at [485, 688] on div at bounding box center [485, 685] width 8 height 8
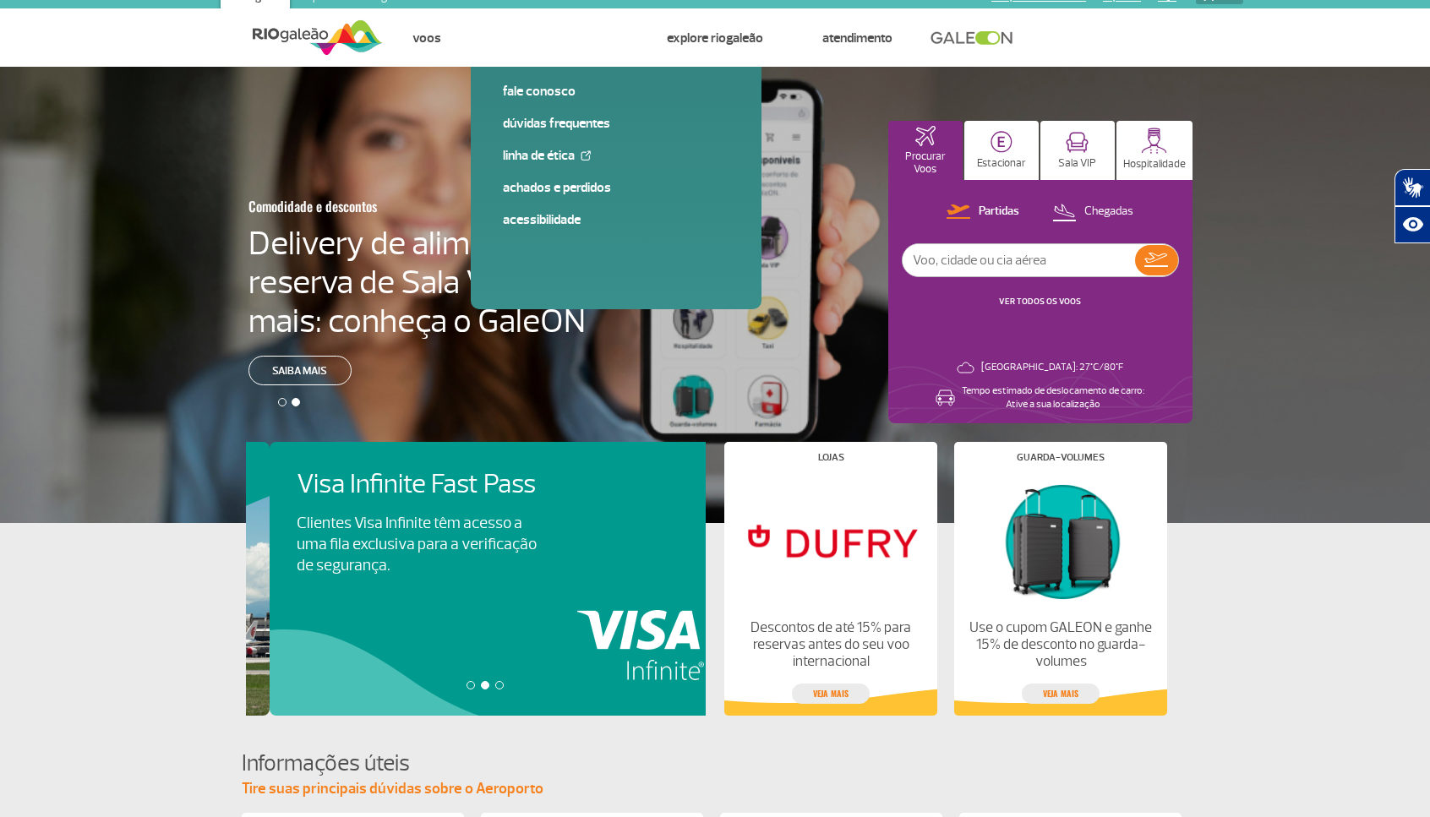
scroll to position [0, 460]
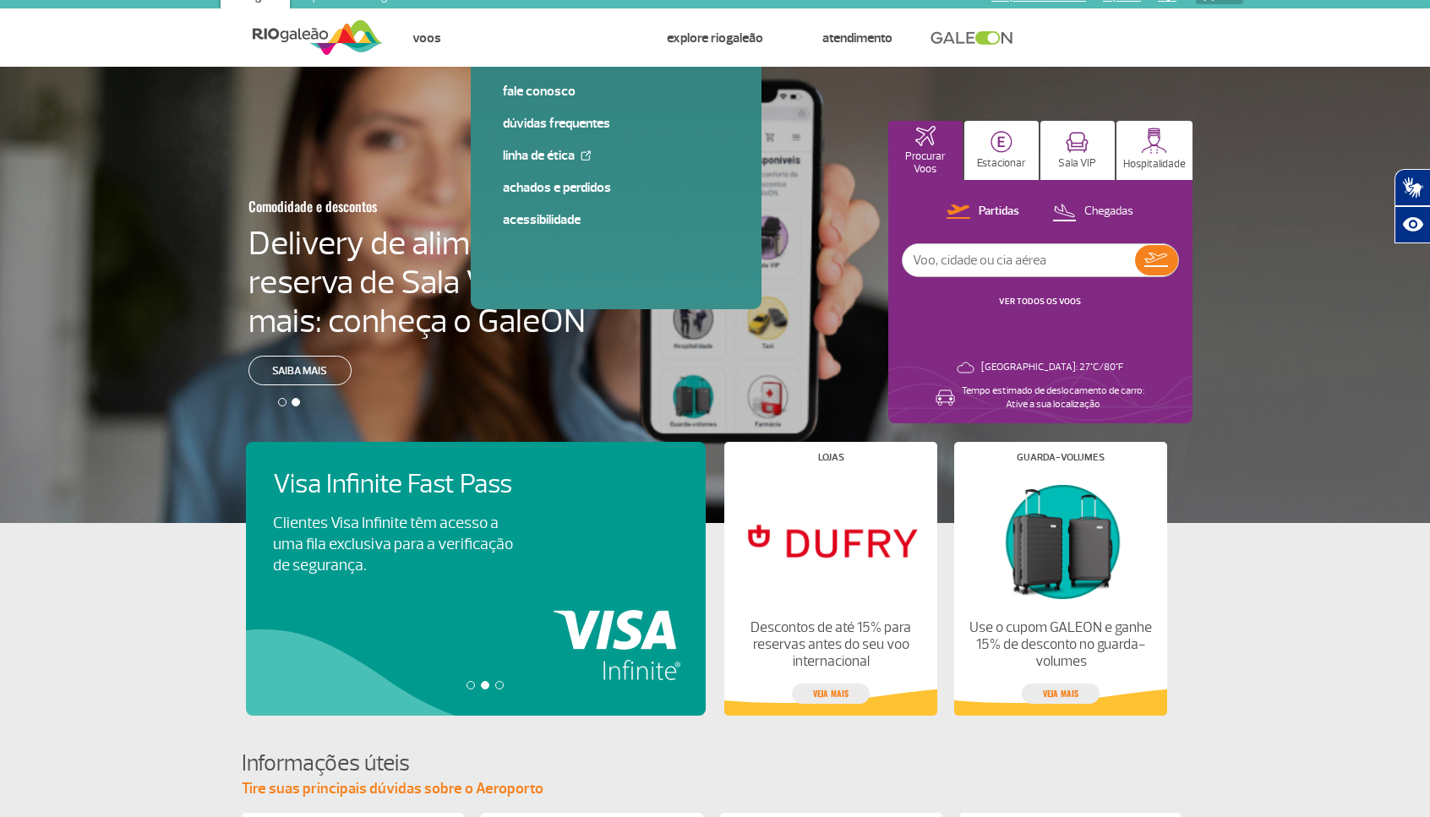
click at [499, 687] on div at bounding box center [499, 685] width 8 height 8
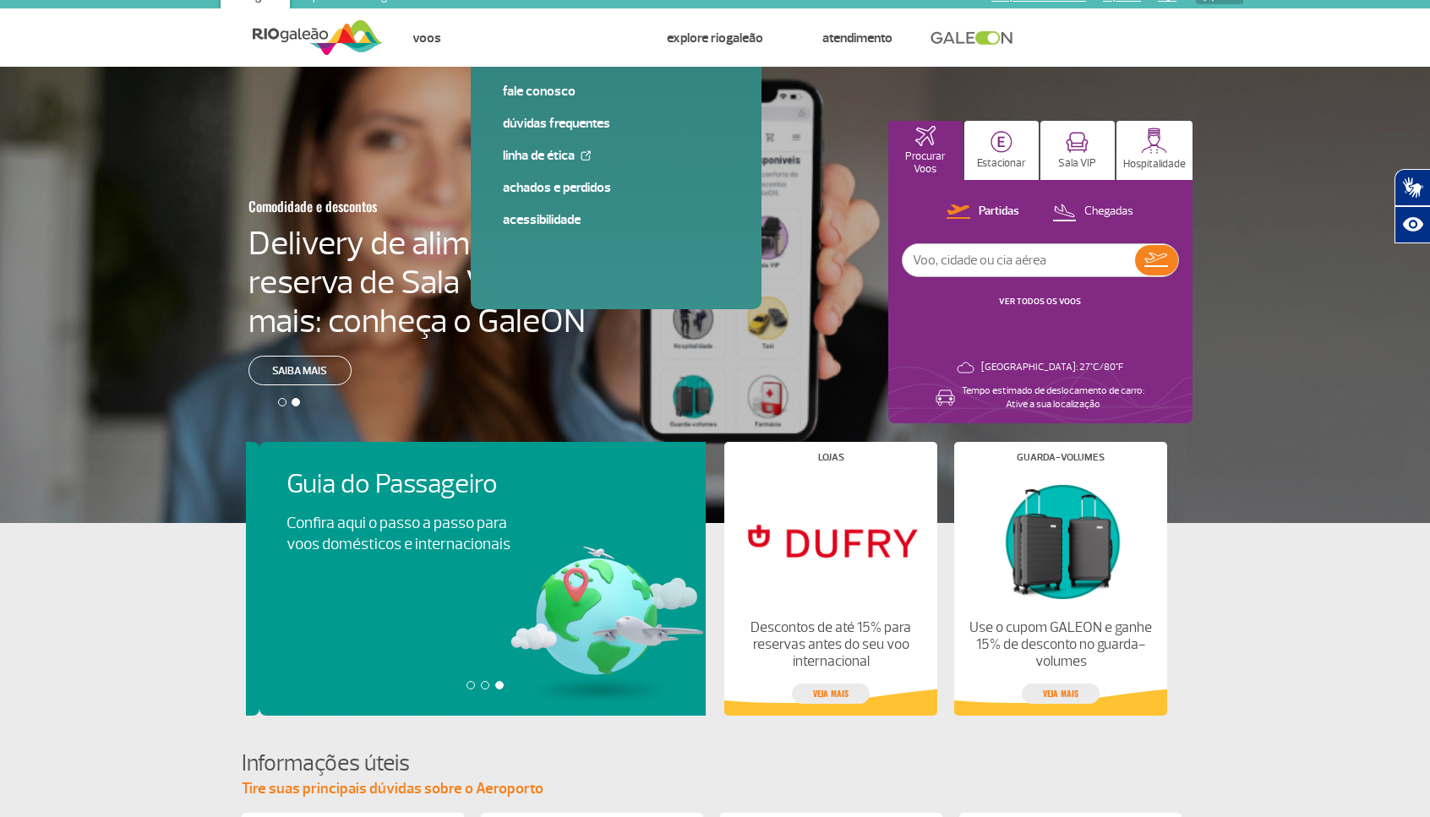
scroll to position [0, 920]
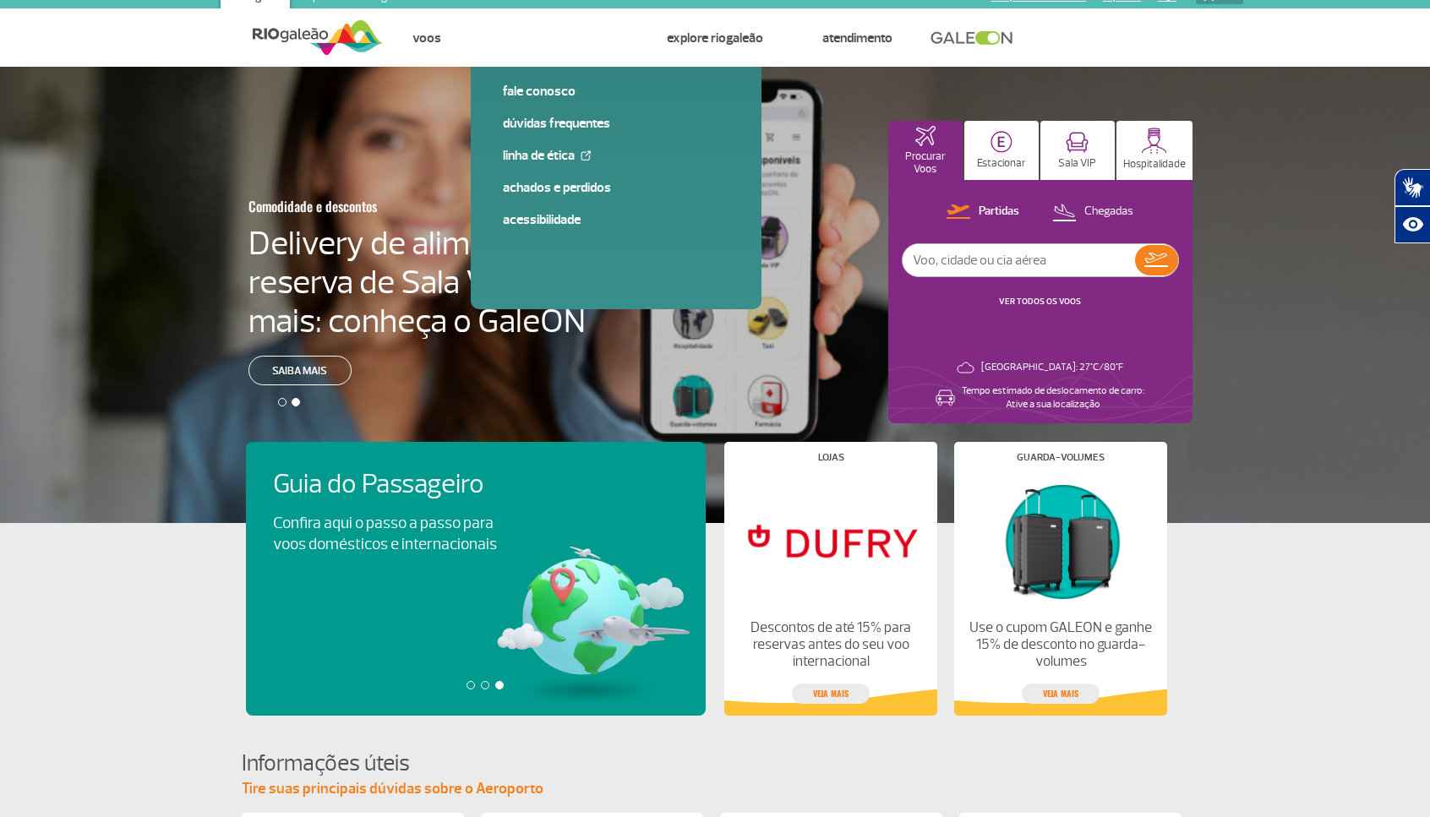
click at [475, 686] on div at bounding box center [485, 685] width 478 height 8
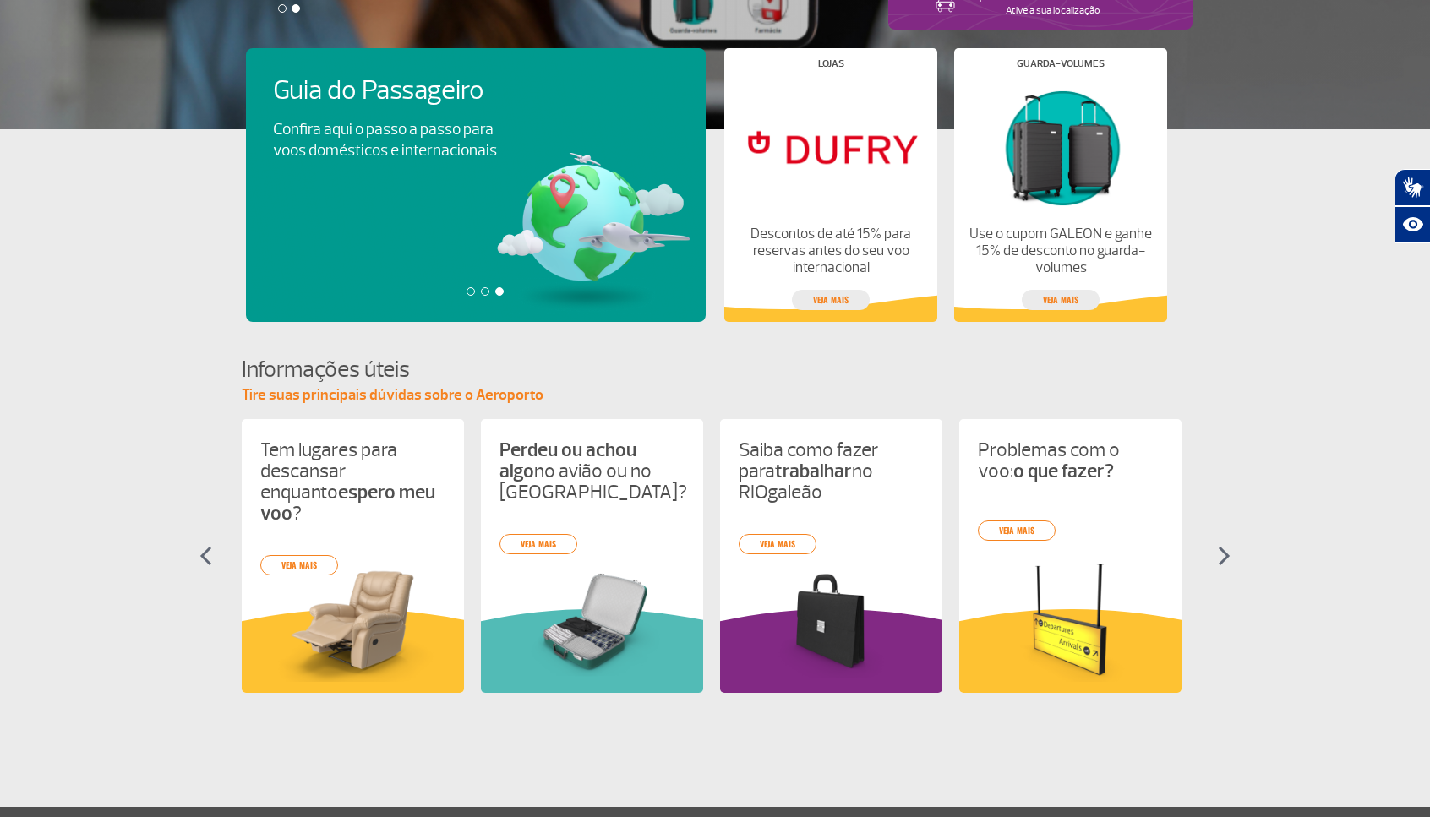
scroll to position [441, 0]
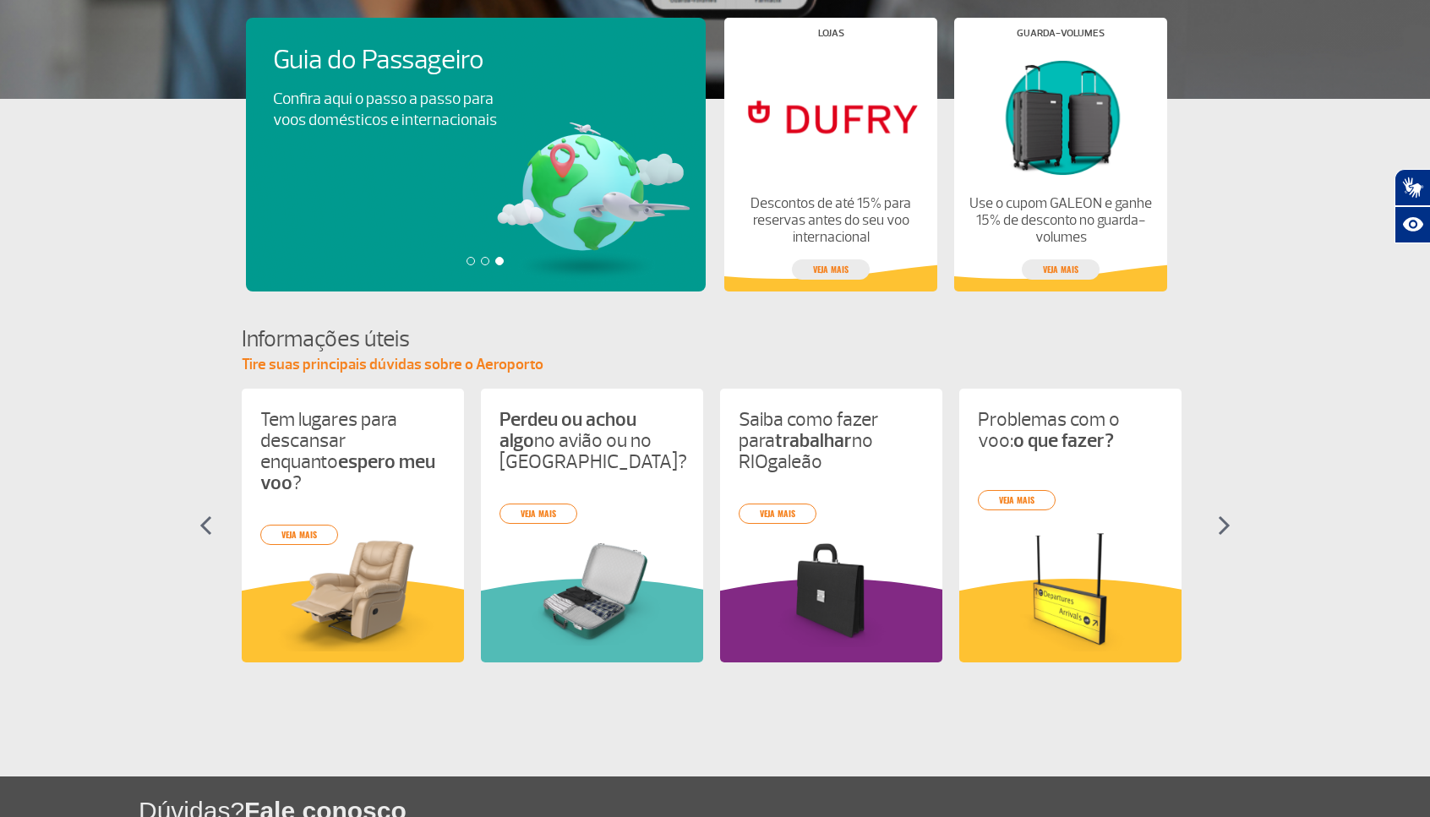
click at [1226, 526] on img at bounding box center [1224, 526] width 13 height 20
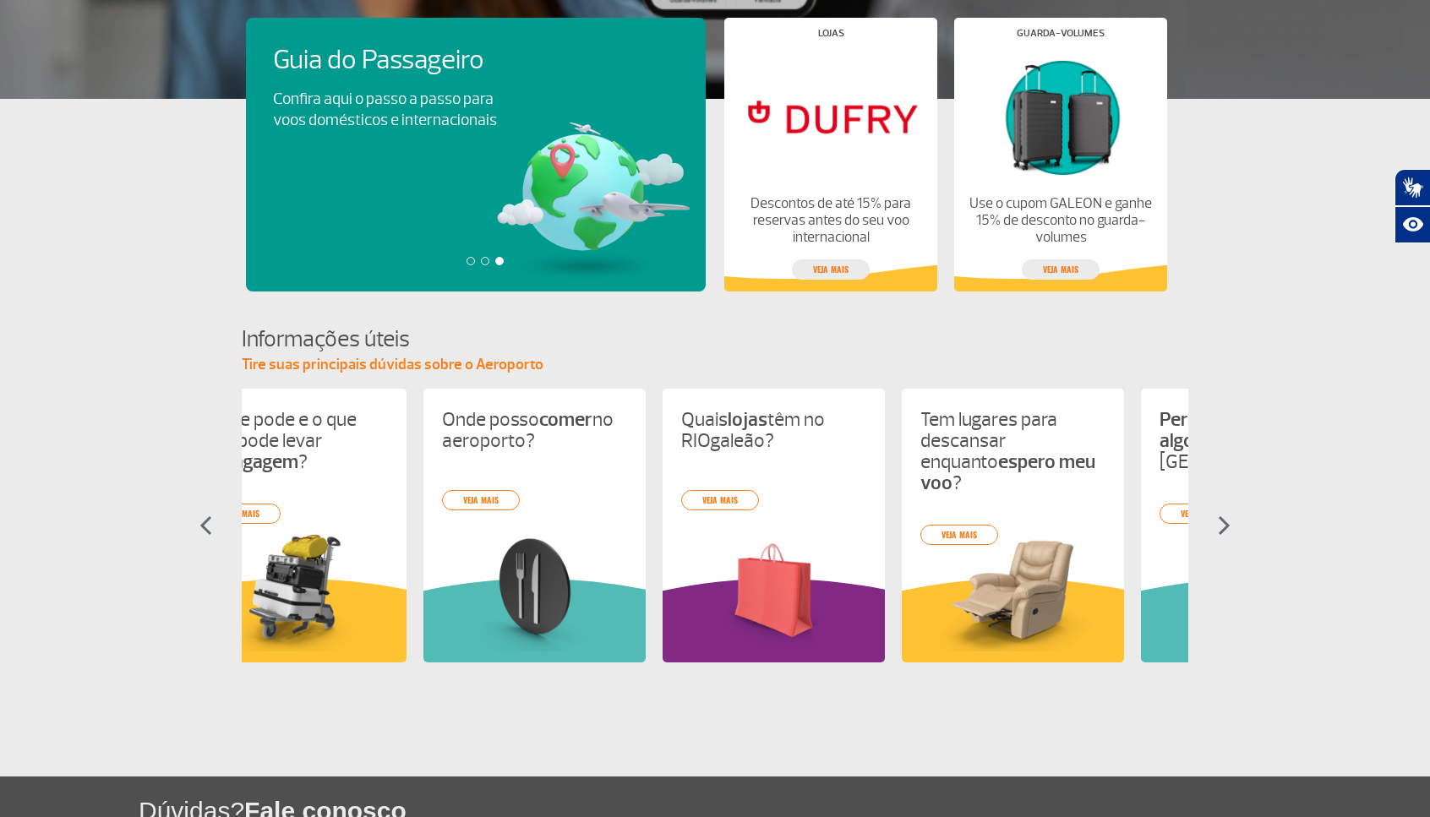
scroll to position [0, 0]
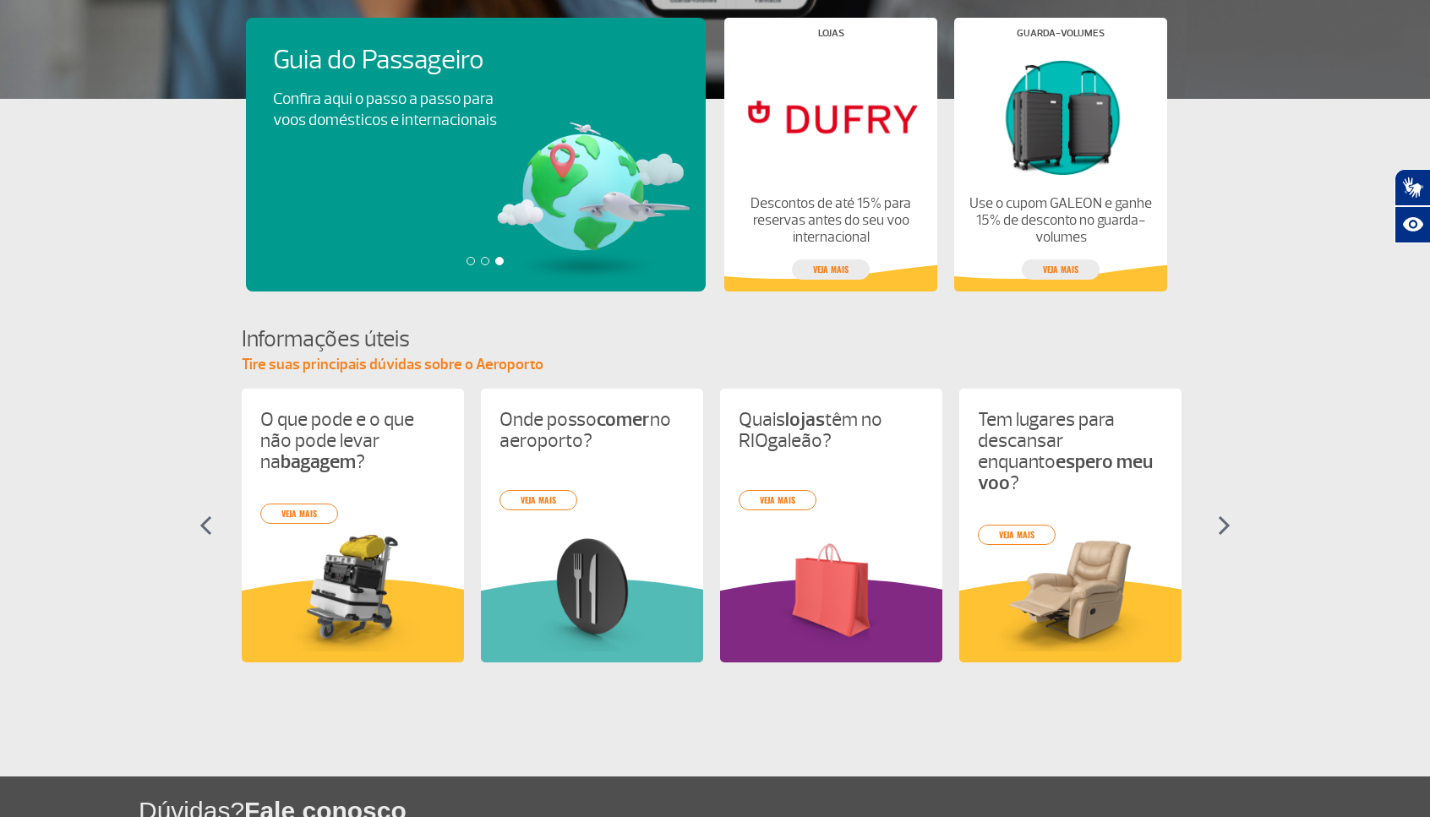
click at [1226, 526] on img at bounding box center [1224, 526] width 13 height 20
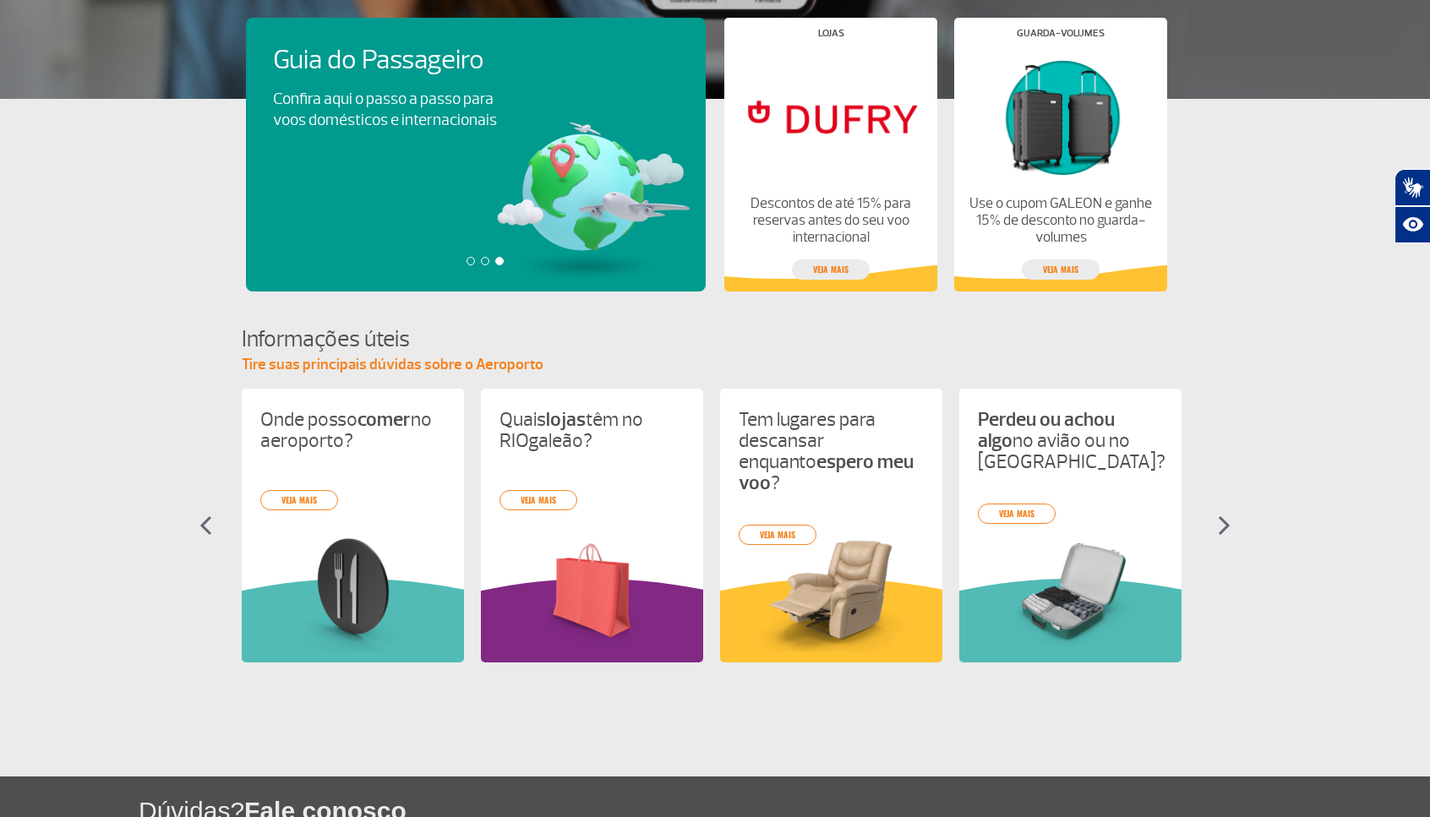
click at [1226, 526] on img at bounding box center [1224, 526] width 13 height 20
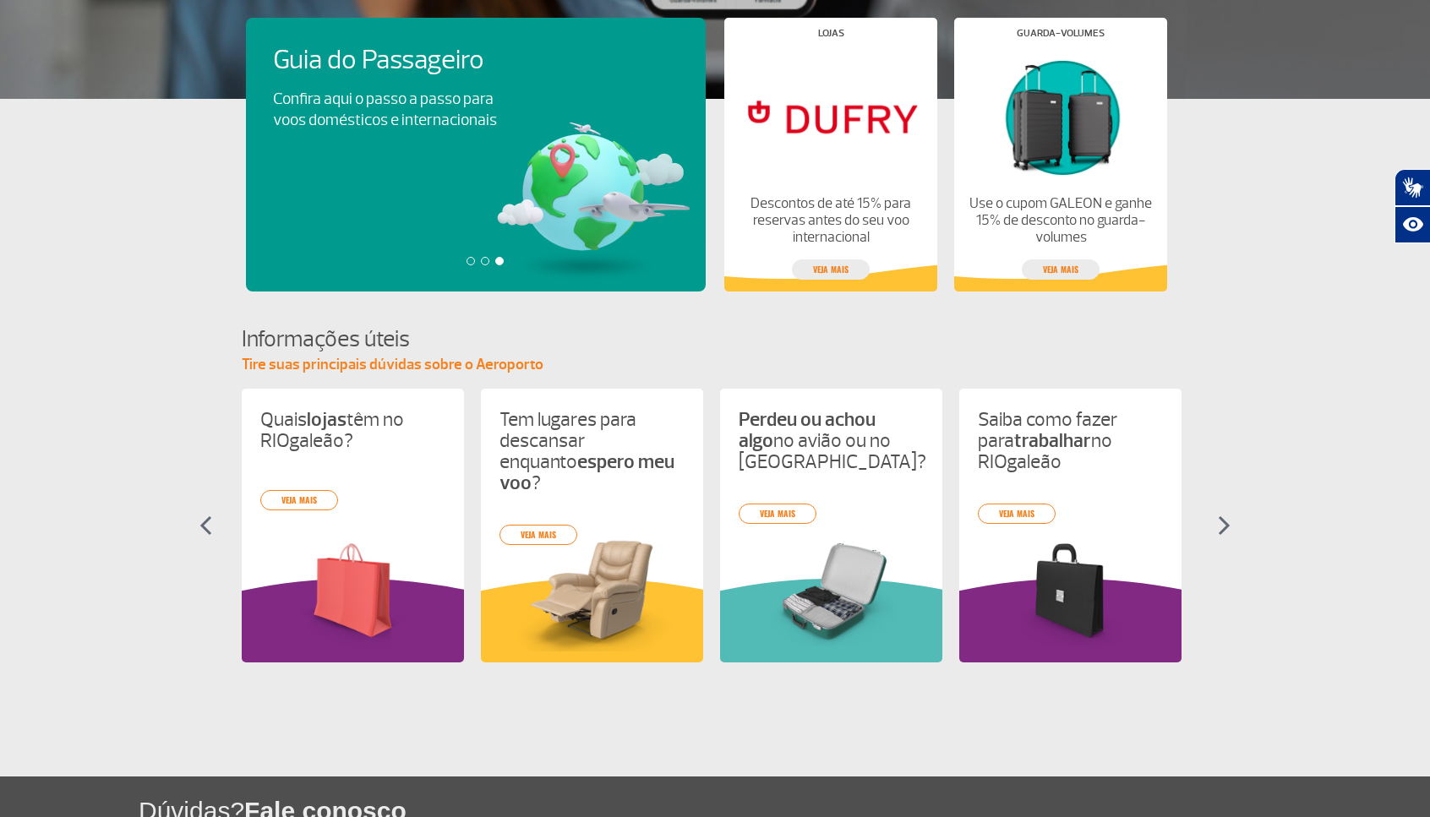
click at [1226, 526] on img at bounding box center [1224, 526] width 13 height 20
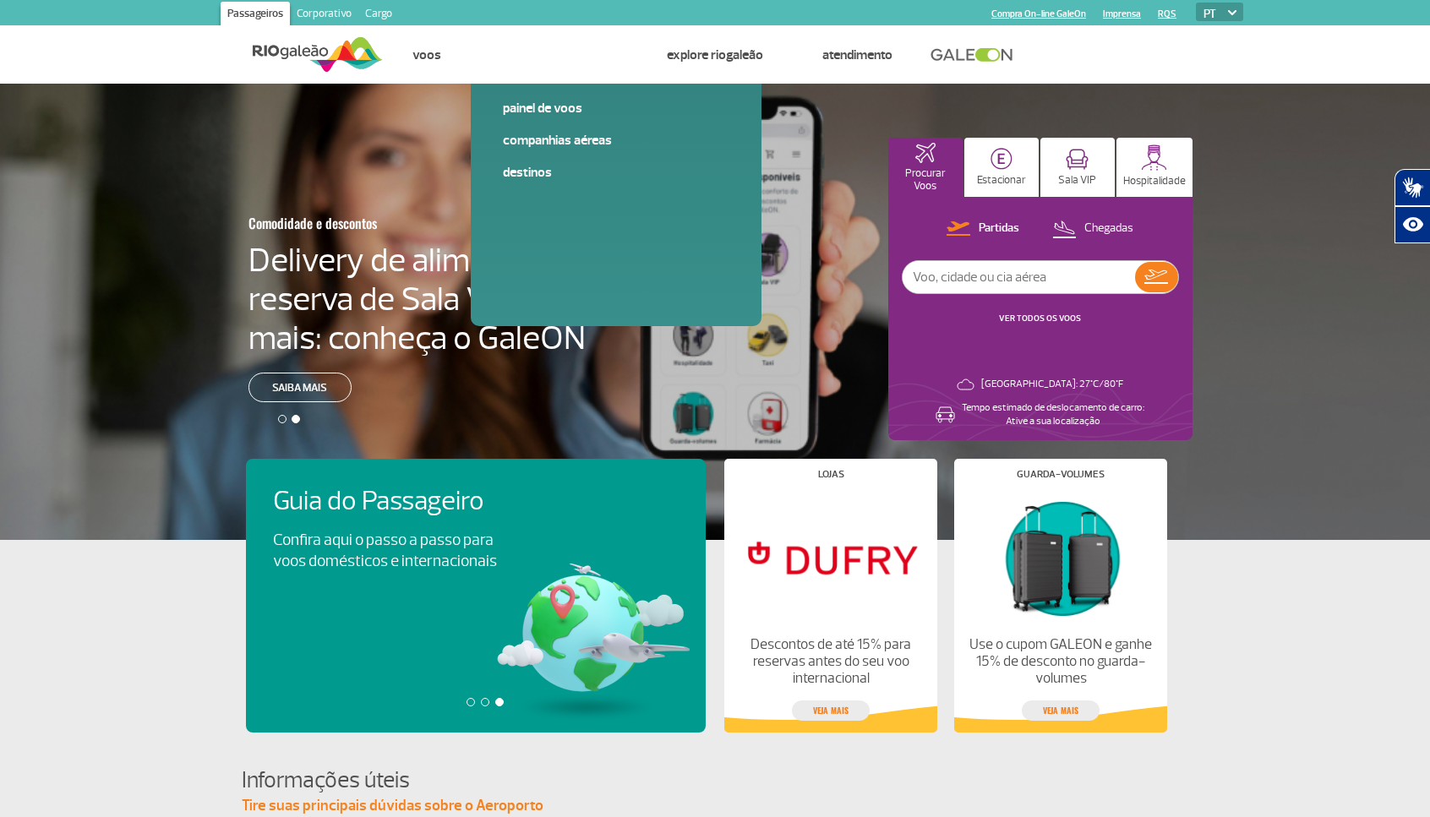
click at [282, 417] on div at bounding box center [282, 419] width 8 height 8
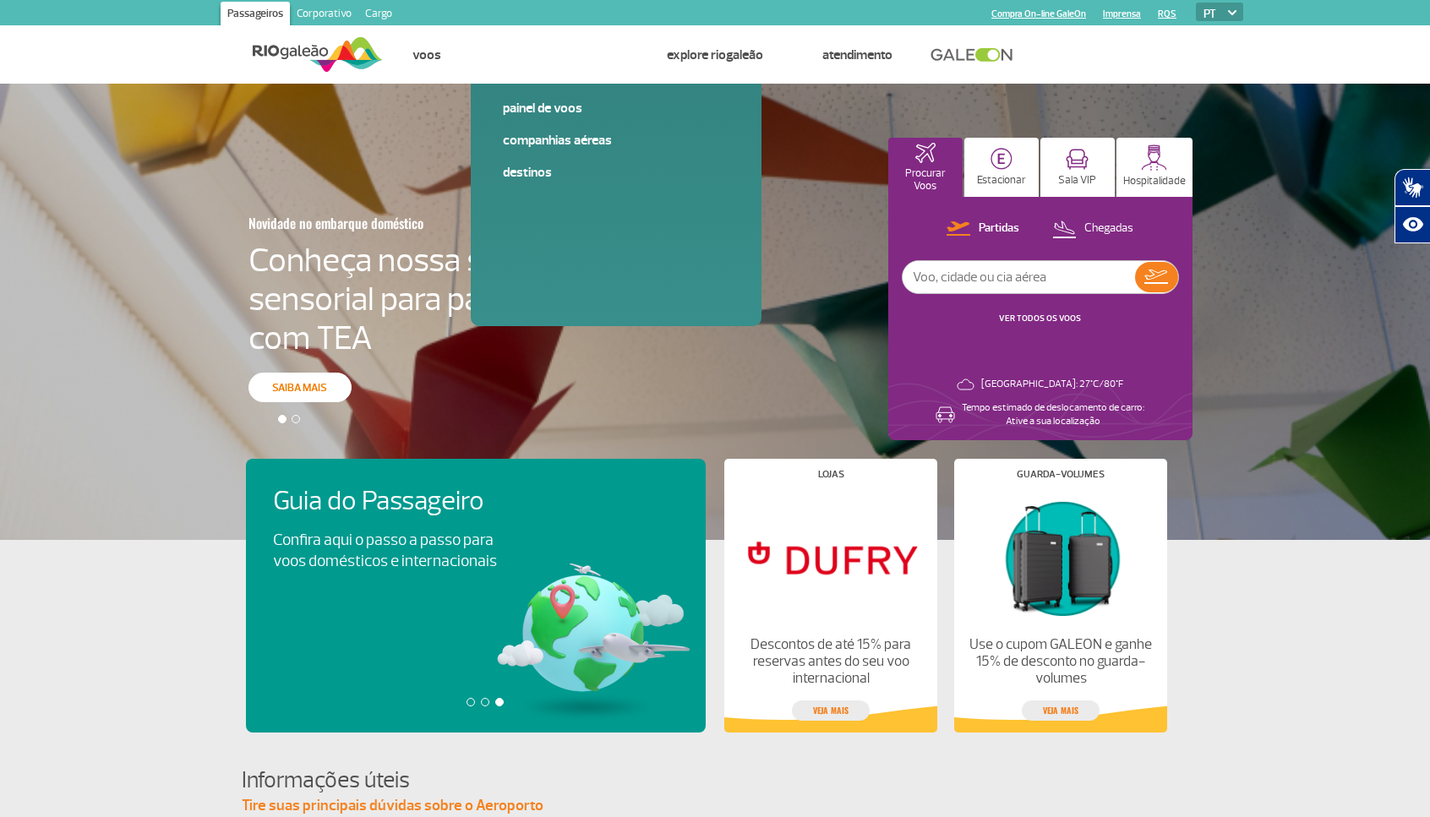
click at [314, 382] on div "Novidade no embarque doméstico Conheça nossa sala sensorial para passageiros co…" at bounding box center [715, 312] width 1430 height 456
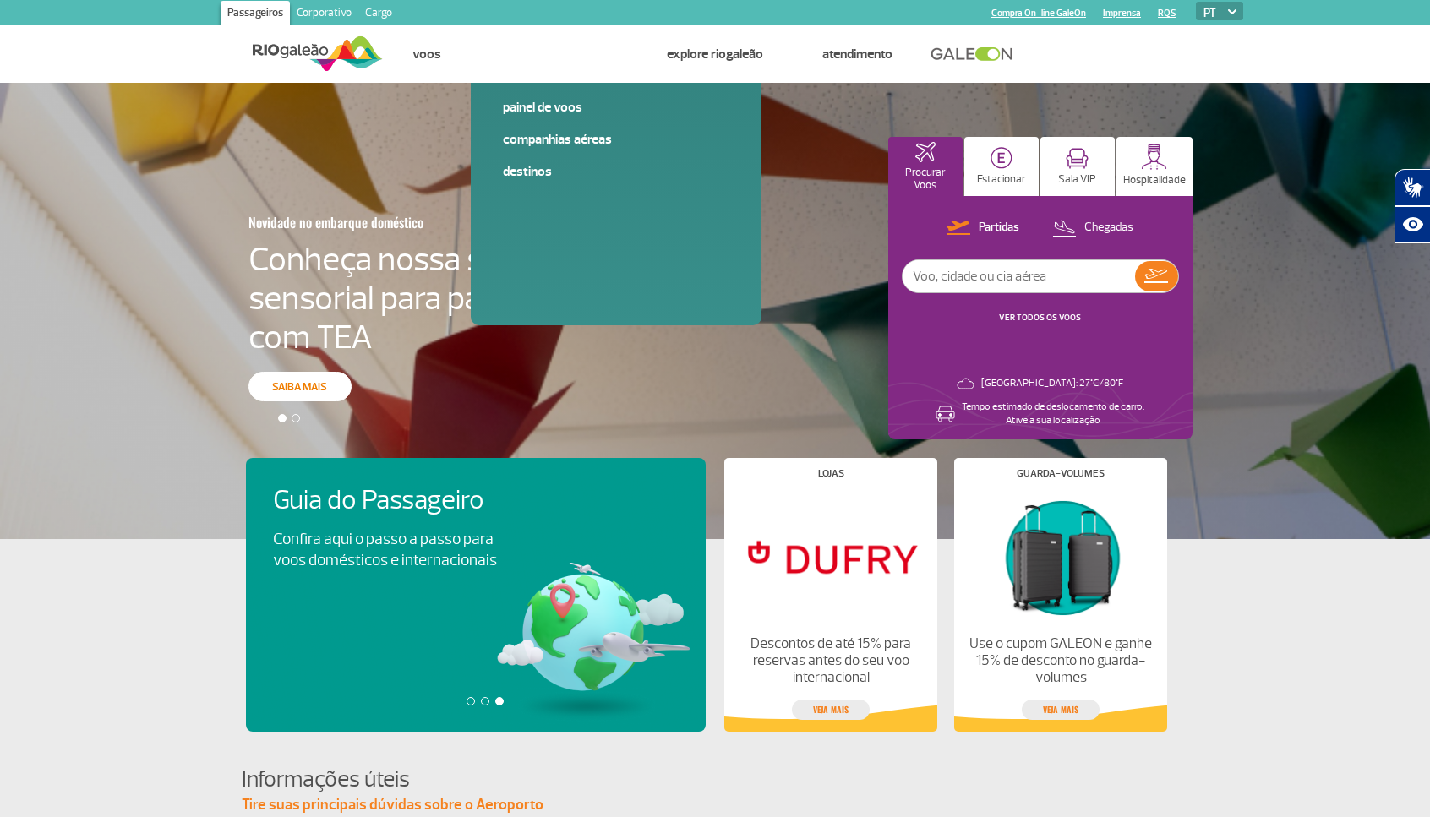
click at [325, 388] on link "Saiba mais" at bounding box center [299, 387] width 103 height 30
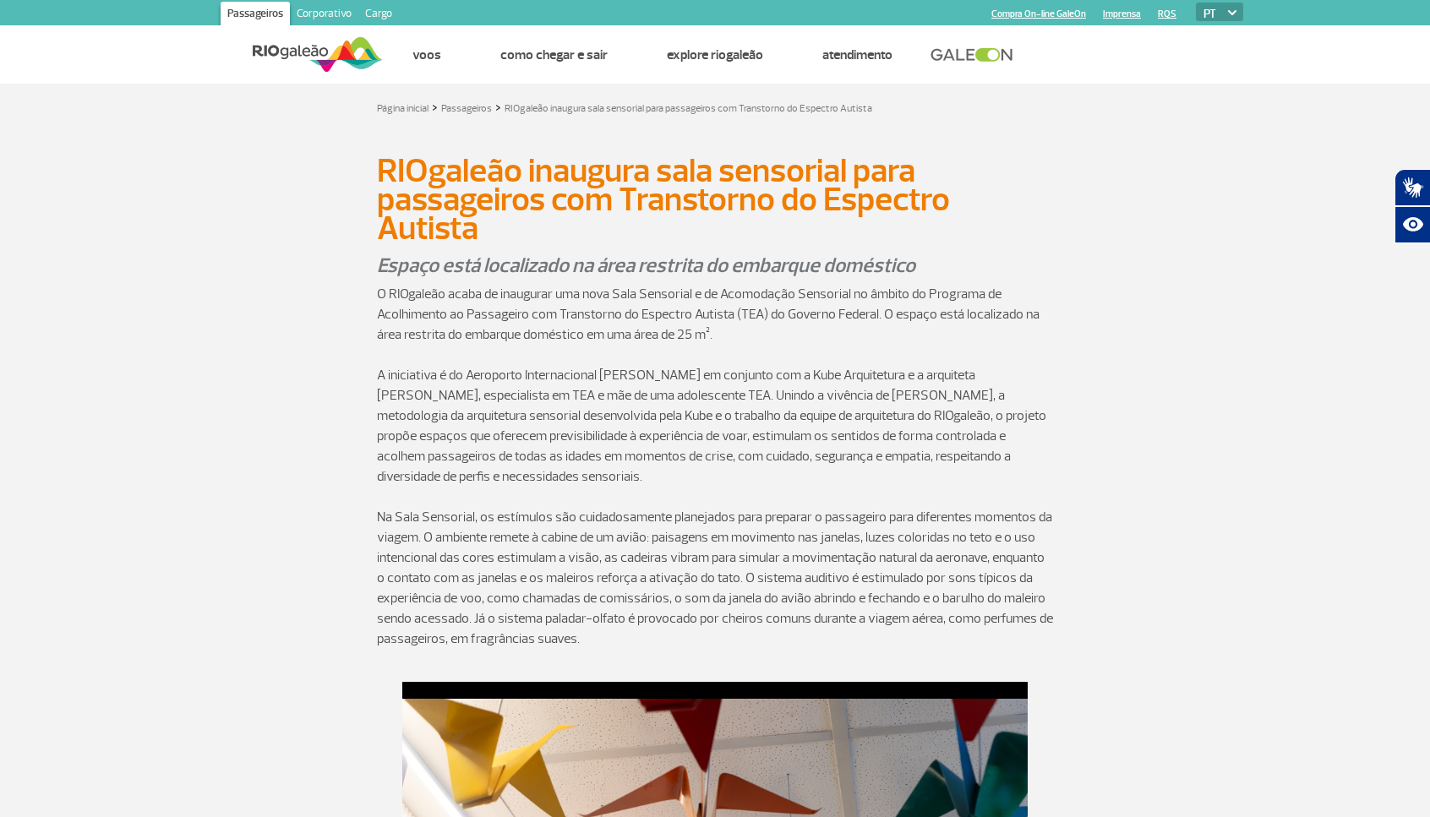
click at [257, 14] on link "Passageiros" at bounding box center [255, 15] width 69 height 27
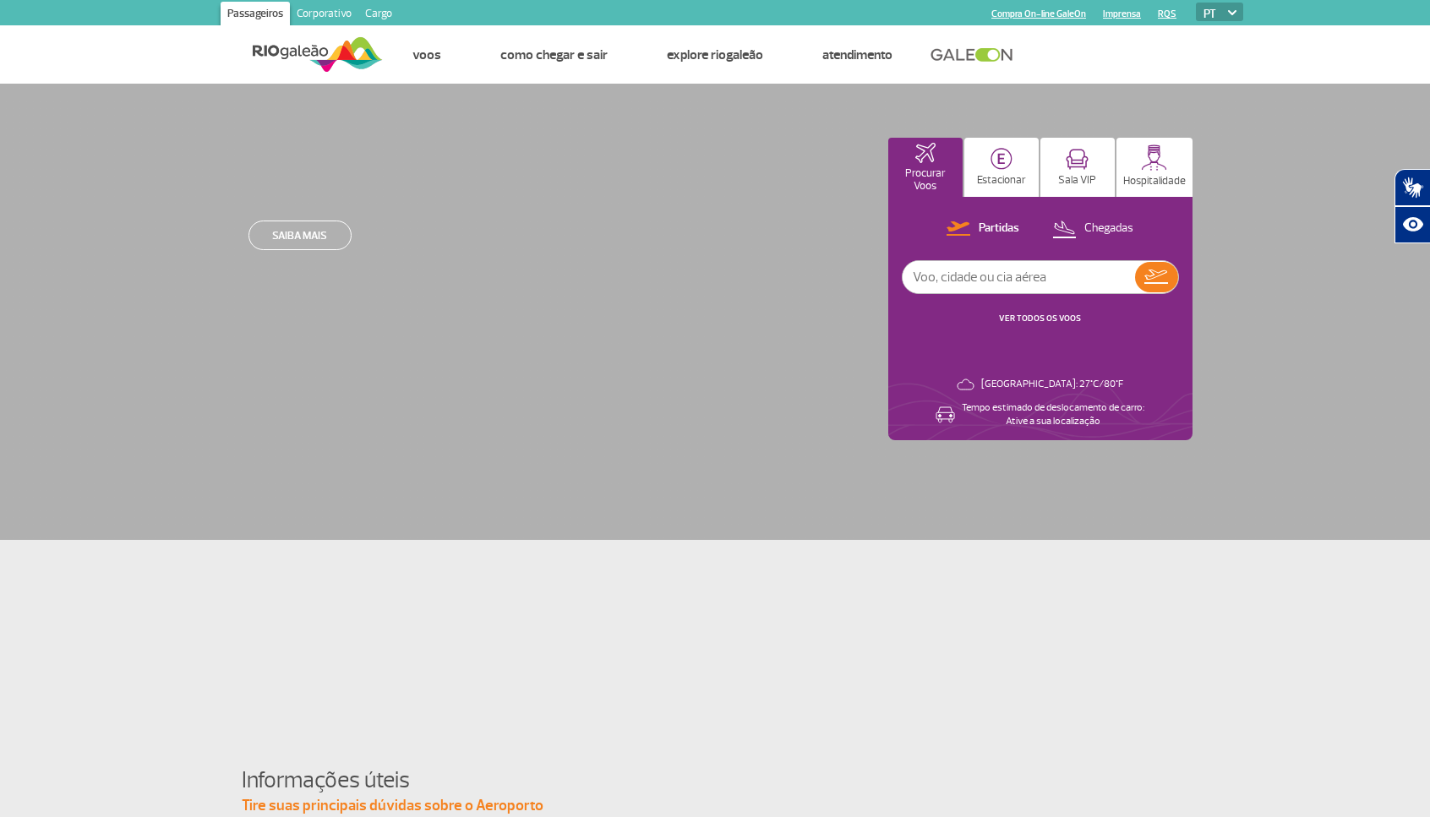
click at [295, 55] on img at bounding box center [318, 54] width 130 height 41
